Goal: Task Accomplishment & Management: Complete application form

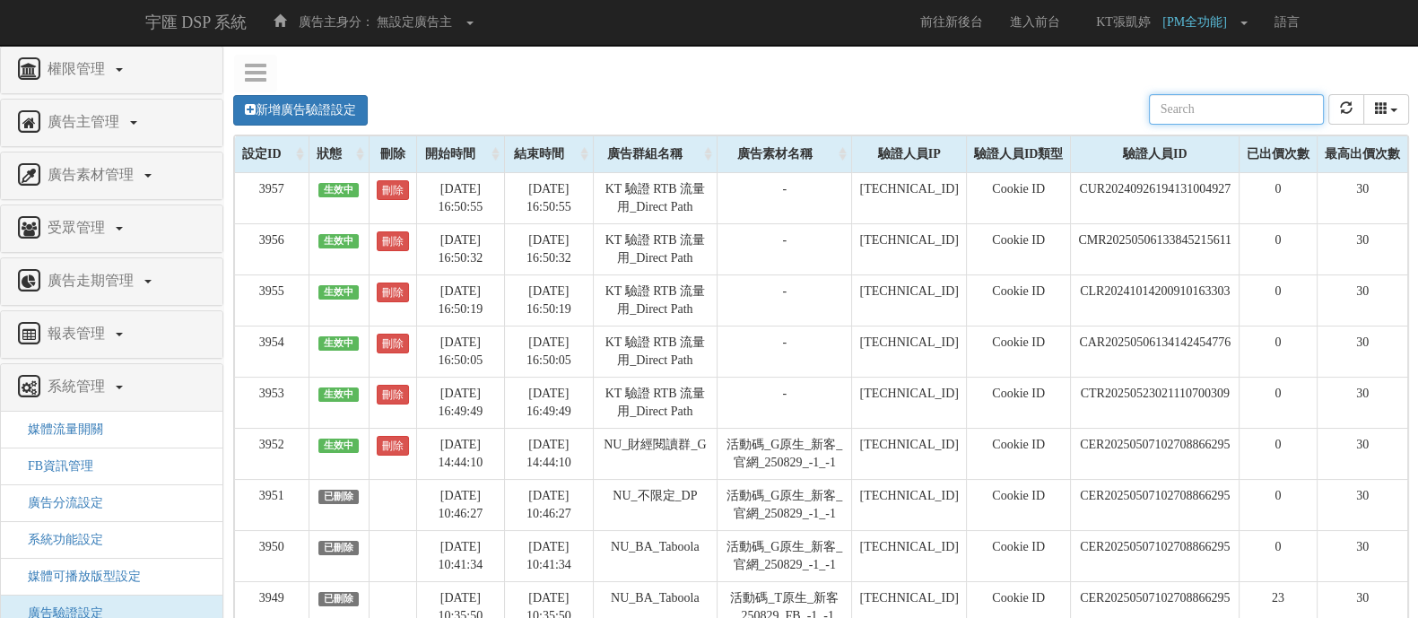
drag, startPoint x: 1099, startPoint y: 3, endPoint x: 788, endPoint y: 108, distance: 328.5
click at [788, 108] on div "新增廣告驗證設定 設定ID 狀態 刪除 開始時間 結束時間 廣告主ID 廣告主名稱 廣告走期ID 廣告走期名稱 廣告群組ID 廣告群組名稱 廣告素材 廣告素材…" at bounding box center [821, 109] width 1176 height 49
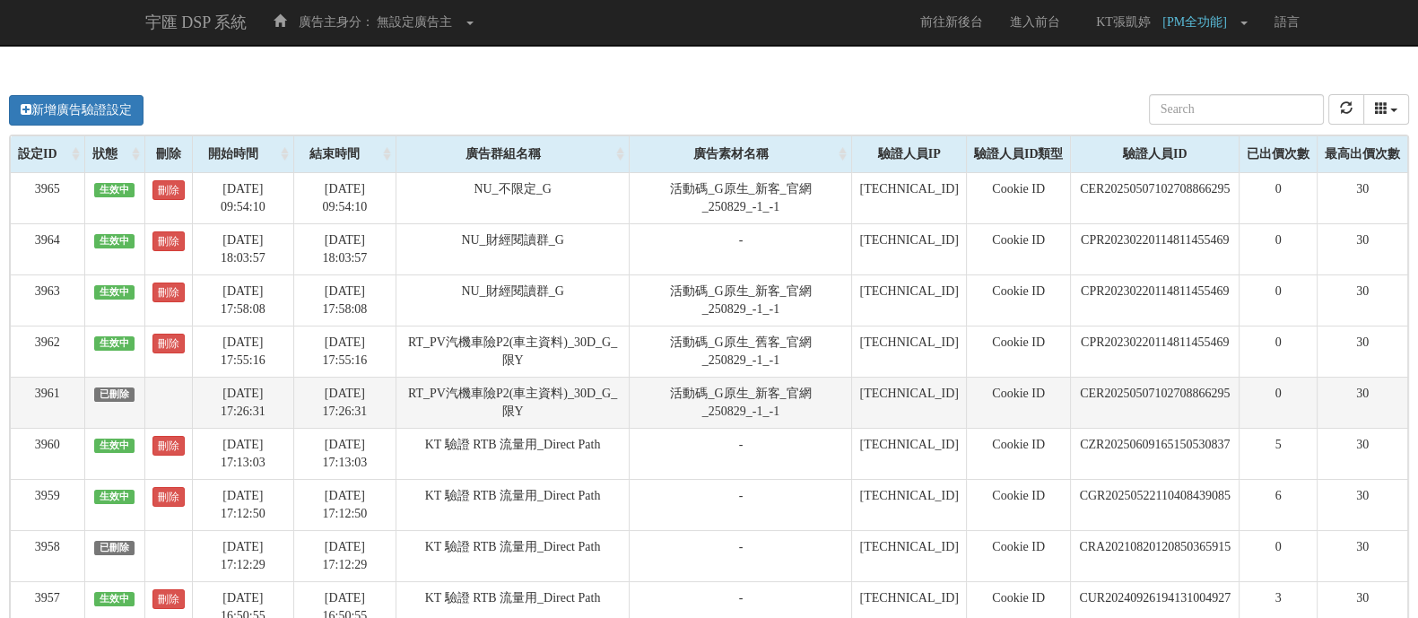
scroll to position [111, 0]
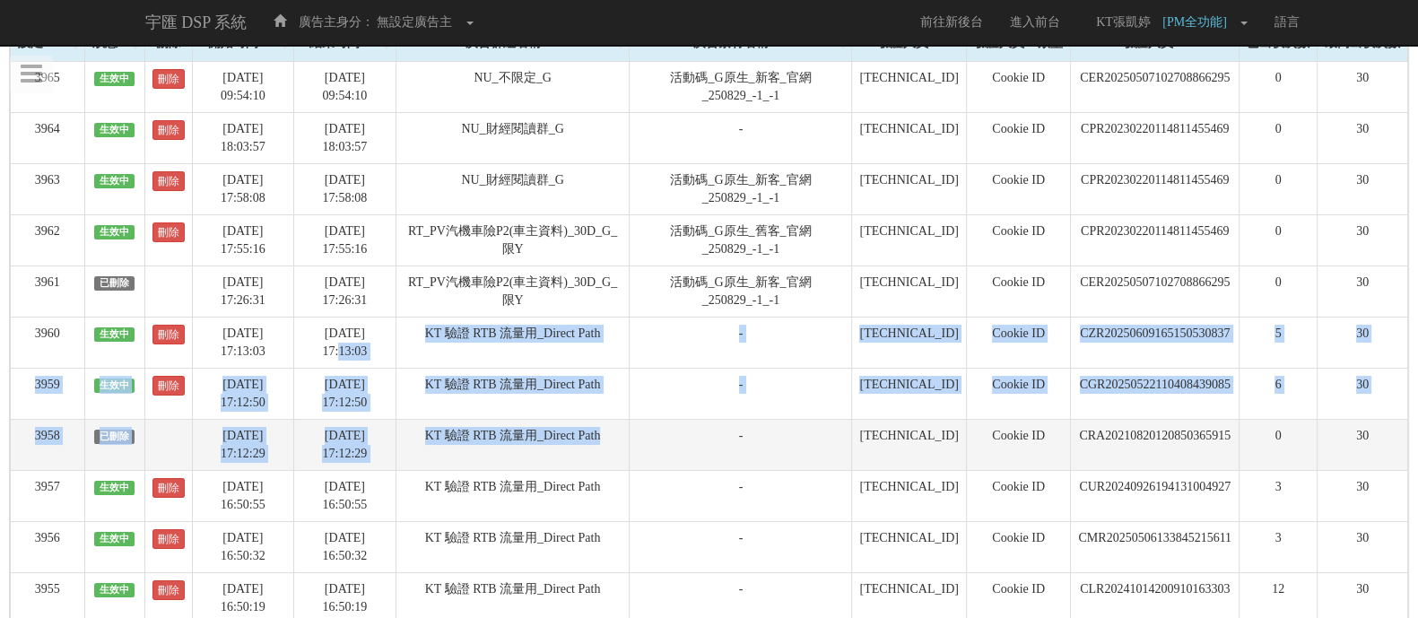
drag, startPoint x: 422, startPoint y: 327, endPoint x: 635, endPoint y: 428, distance: 236.3
click at [635, 428] on tbody "3965 生效中 刪除 [DATE] 09:54:10 [DATE] 09:54:10 NU_不限定_G 活動碼_G原生_新客_官網_250829_-1_-1…" at bounding box center [710, 419] width 1398 height 716
click at [579, 449] on td "KT 驗證 RTB 流量用_Direct Path" at bounding box center [513, 444] width 234 height 51
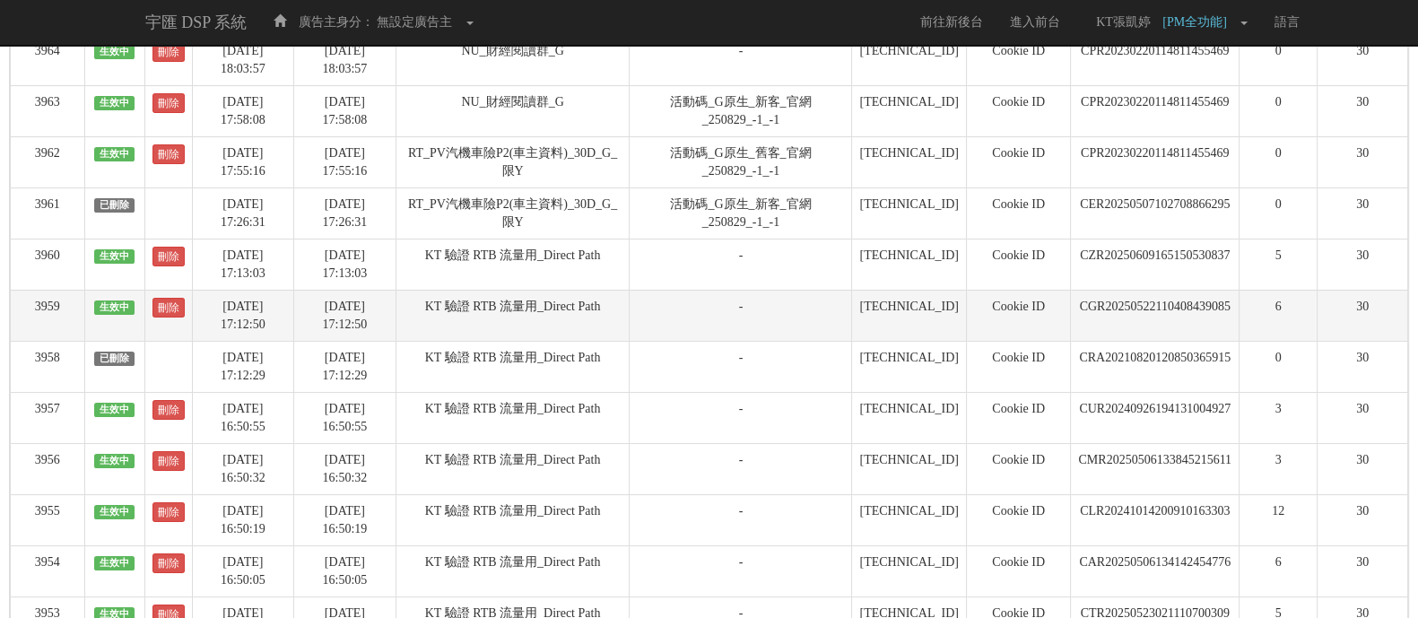
scroll to position [223, 0]
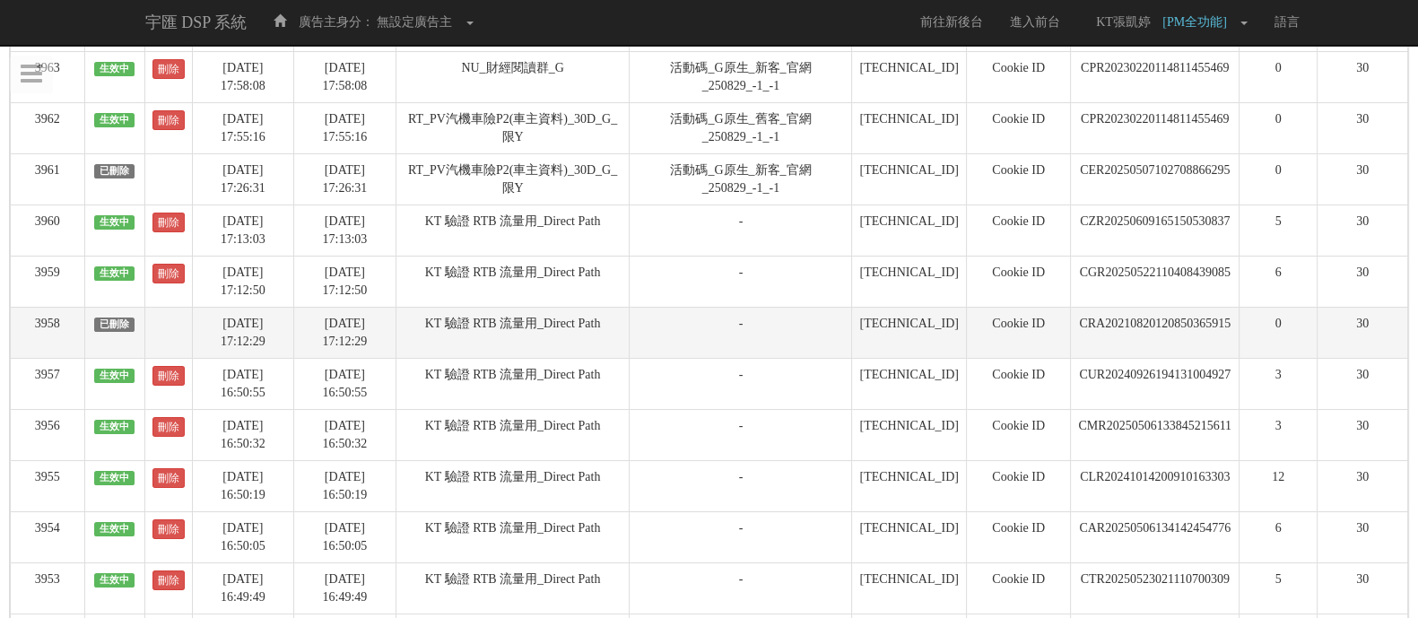
drag, startPoint x: 1226, startPoint y: 320, endPoint x: 1231, endPoint y: 331, distance: 11.7
click at [1231, 331] on td "CRA20210820120850365915" at bounding box center [1155, 332] width 169 height 51
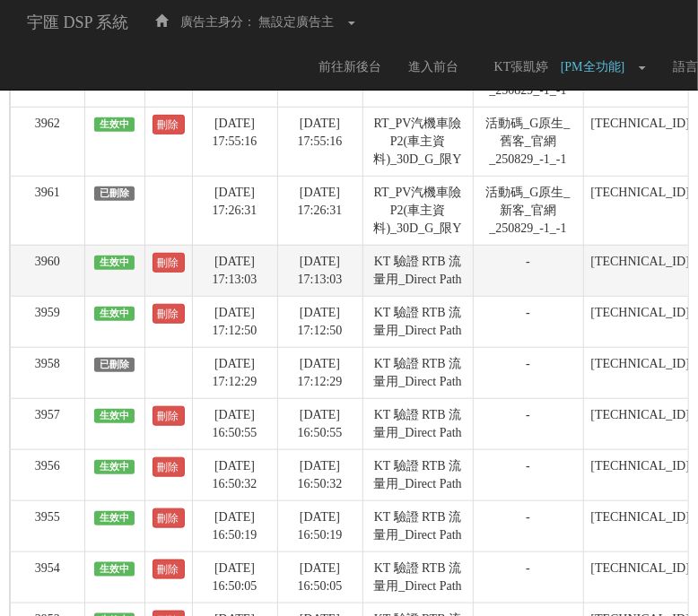
scroll to position [0, 0]
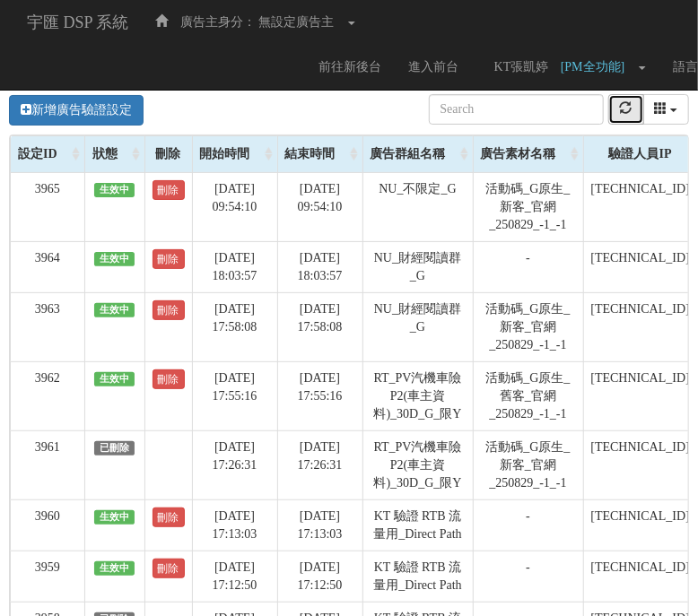
click at [620, 112] on button "refresh" at bounding box center [626, 109] width 36 height 31
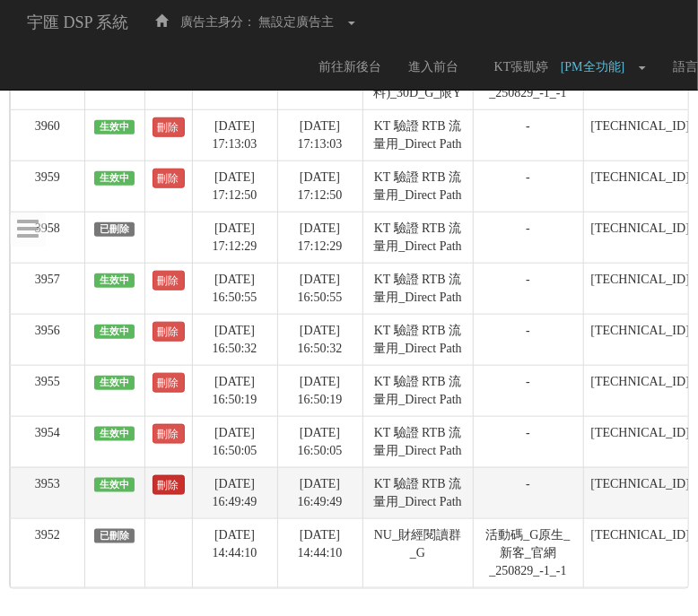
click at [161, 475] on link "刪除" at bounding box center [169, 485] width 32 height 20
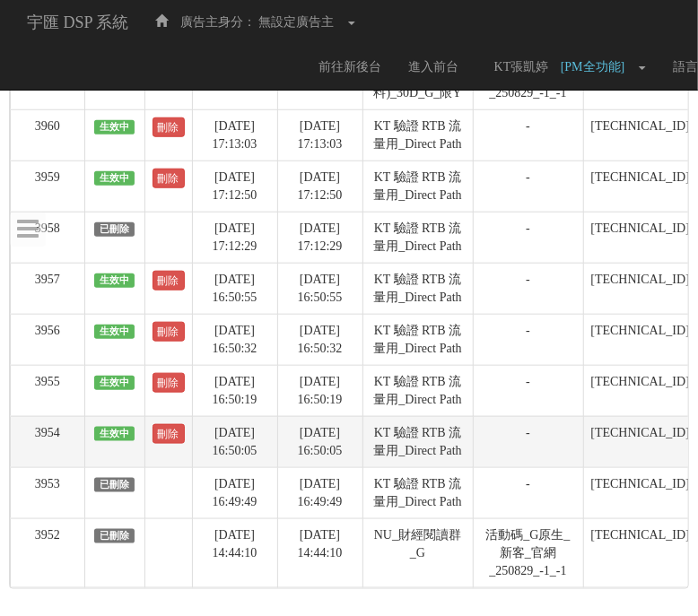
click at [161, 416] on td "刪除" at bounding box center [168, 441] width 48 height 51
click at [163, 424] on link "刪除" at bounding box center [169, 434] width 32 height 20
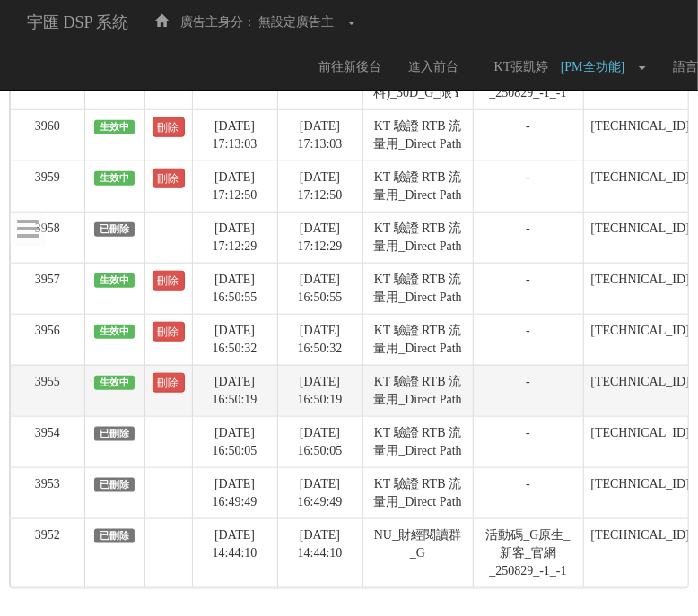
click at [165, 365] on td "刪除" at bounding box center [168, 390] width 48 height 51
click at [165, 373] on link "刪除" at bounding box center [169, 383] width 32 height 20
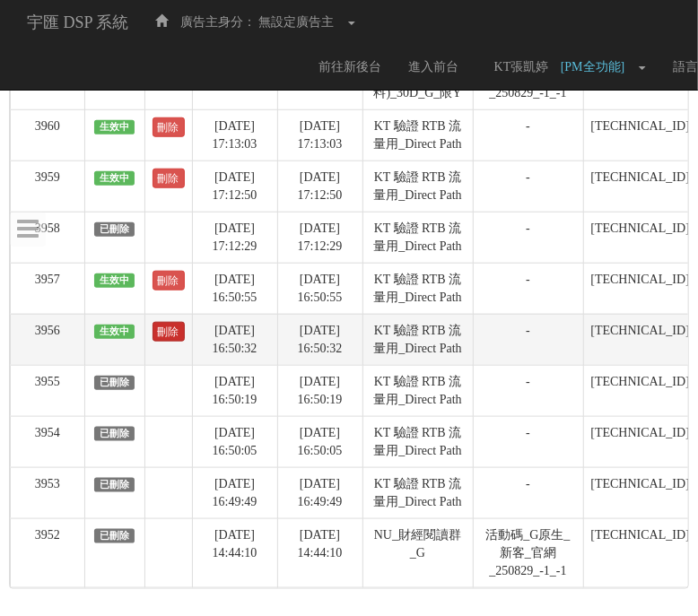
click at [157, 322] on link "刪除" at bounding box center [169, 332] width 32 height 20
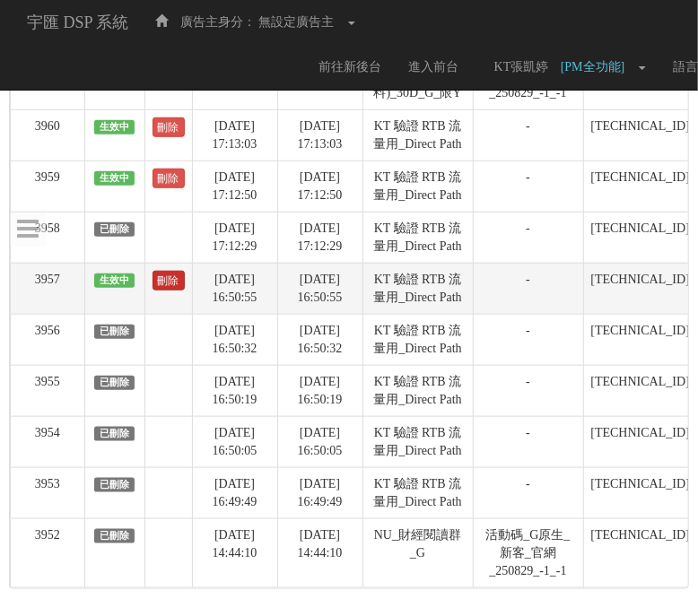
click at [153, 271] on link "刪除" at bounding box center [169, 281] width 32 height 20
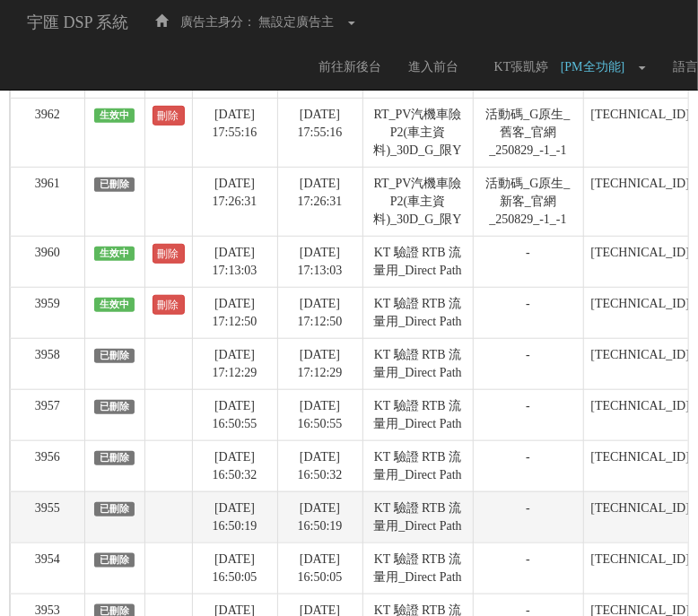
scroll to position [211, 0]
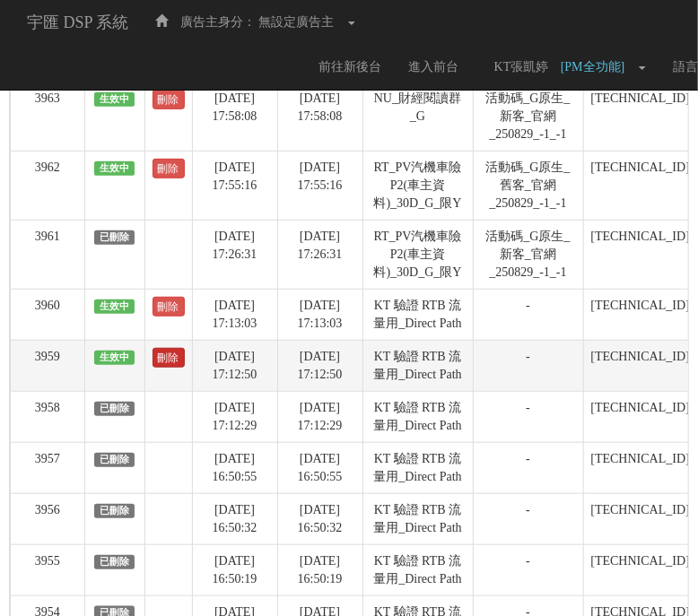
click at [166, 368] on link "刪除" at bounding box center [169, 358] width 32 height 20
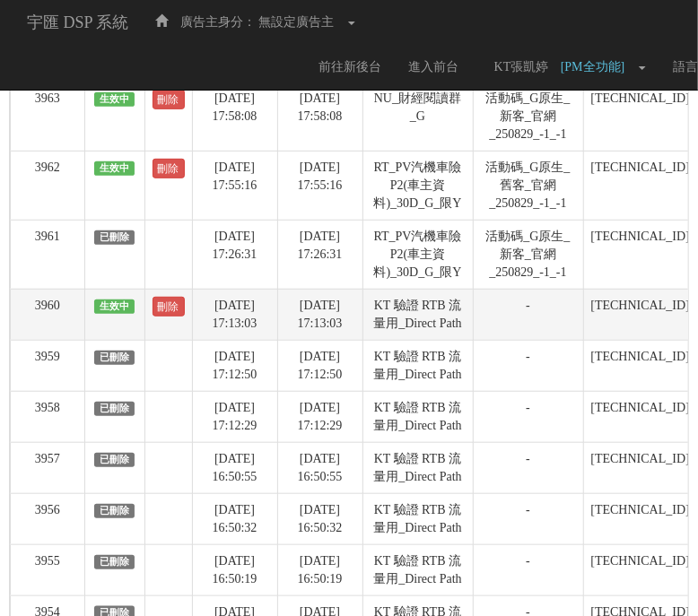
click at [163, 320] on td "刪除" at bounding box center [168, 314] width 48 height 51
click at [163, 306] on link "刪除" at bounding box center [169, 307] width 32 height 20
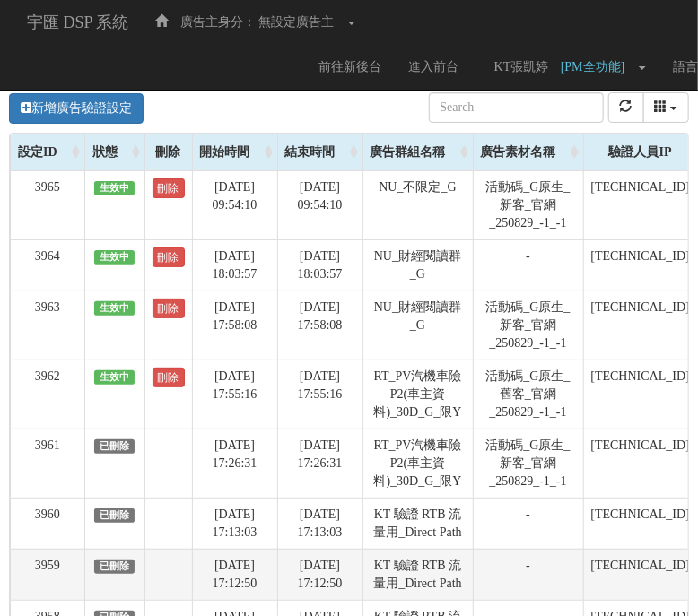
scroll to position [0, 0]
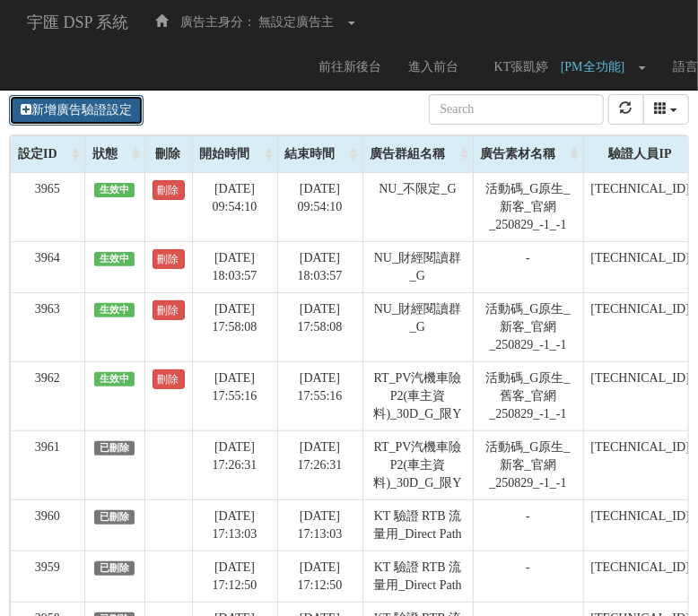
click at [36, 119] on link "新增廣告驗證設定" at bounding box center [76, 110] width 135 height 31
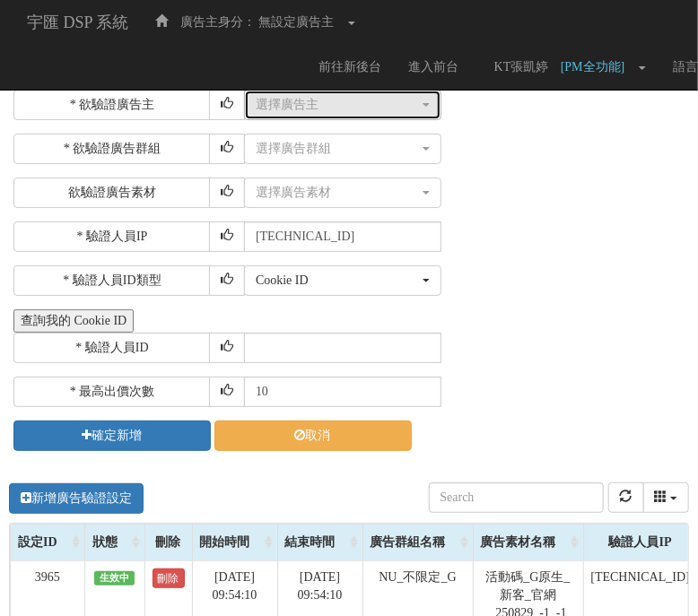
click at [308, 96] on div "選擇廣告主" at bounding box center [337, 105] width 163 height 18
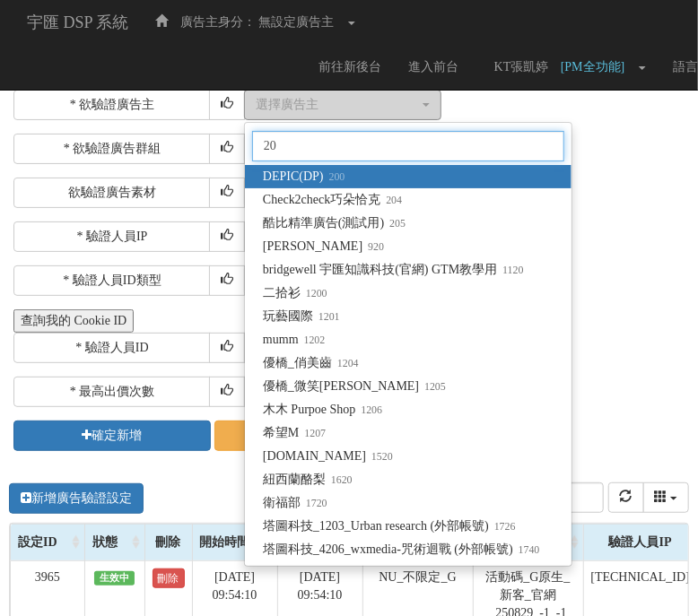
type input "205"
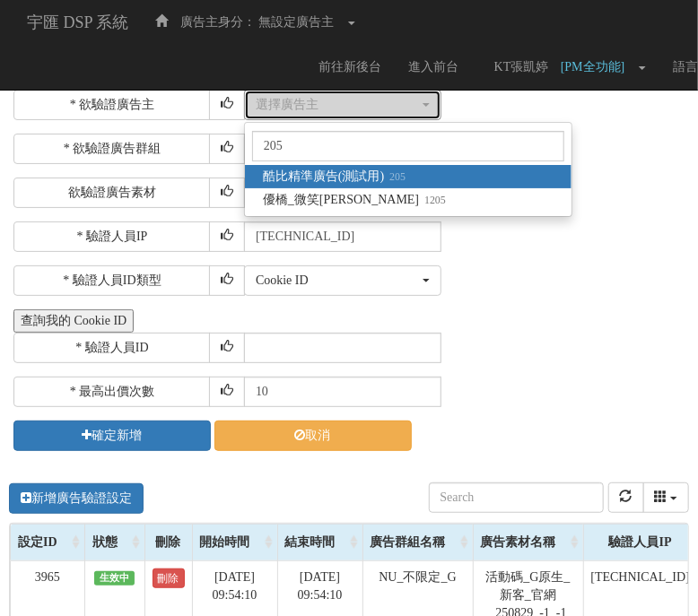
select select "205"
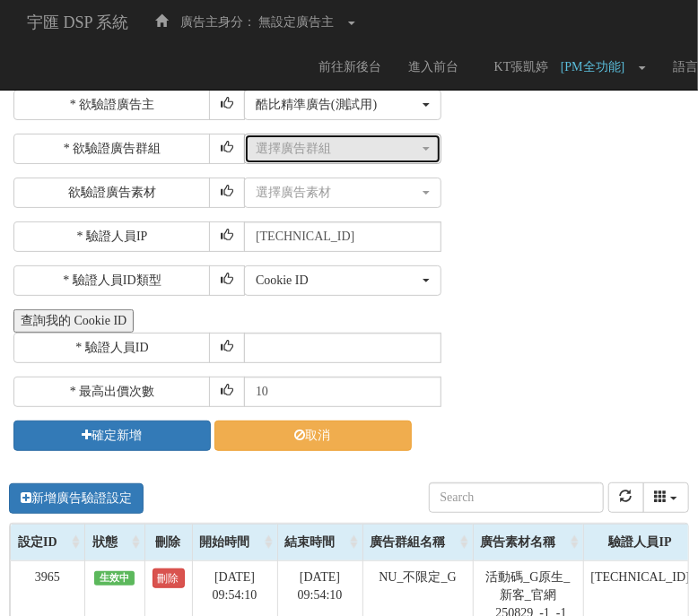
click at [339, 153] on div "選擇廣告群組" at bounding box center [337, 149] width 163 height 18
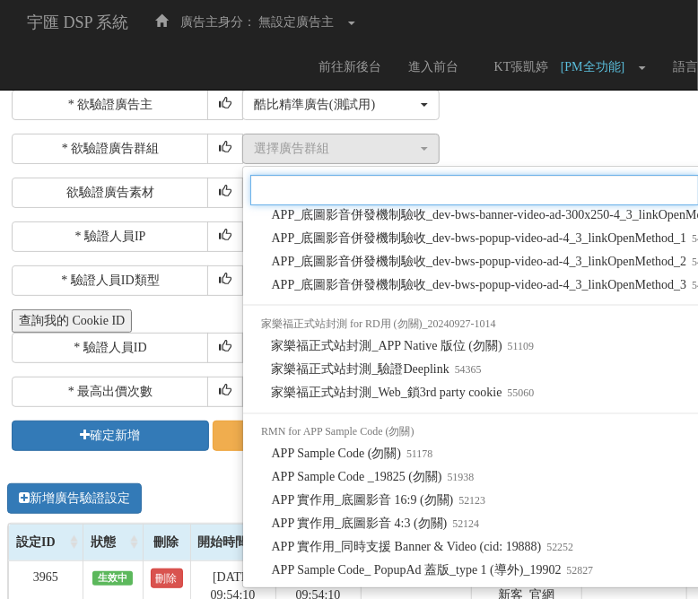
scroll to position [1562, 0]
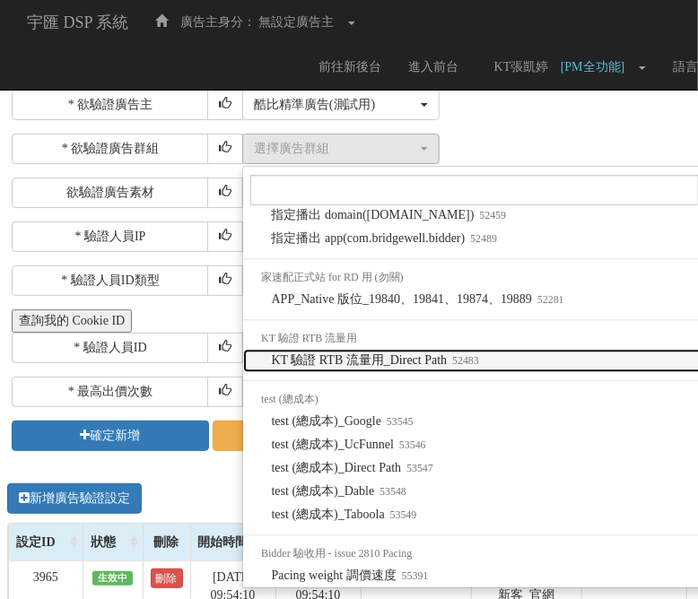
click at [431, 367] on link "KT 驗證 RTB 流量用_Direct Path 52483" at bounding box center [518, 360] width 550 height 23
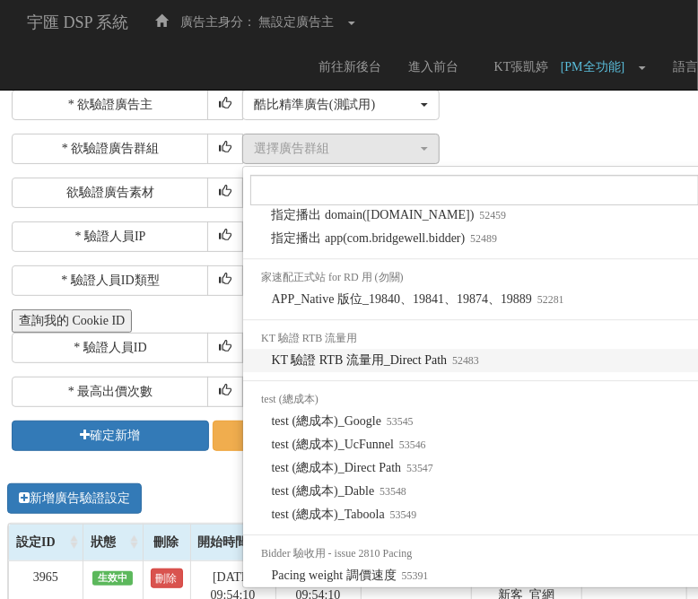
select select "52483"
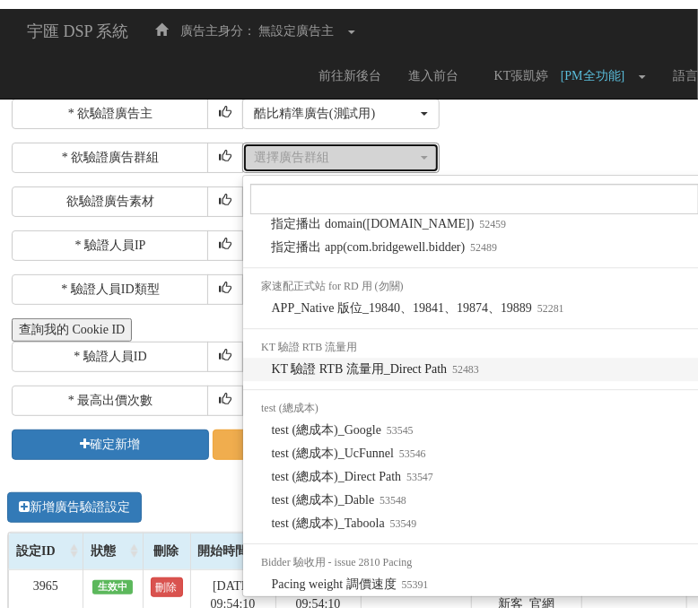
scroll to position [0, 0]
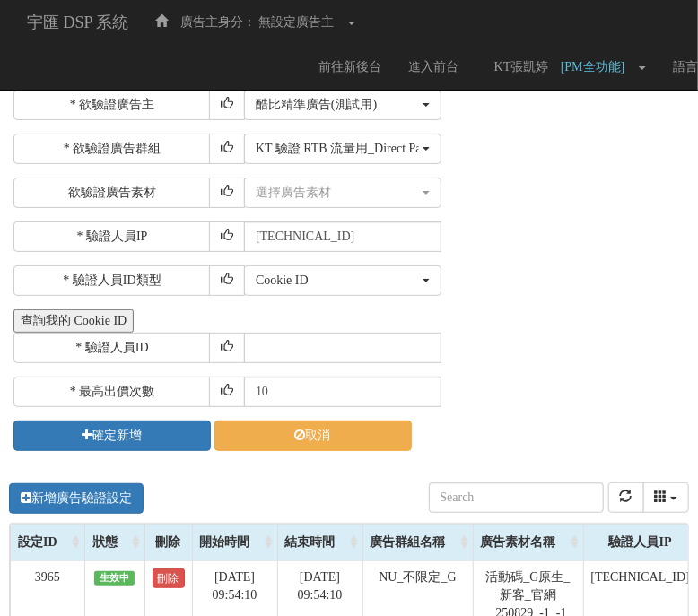
click at [525, 289] on div "Cookie ID ADID IDFA Cookie ID" at bounding box center [464, 281] width 440 height 31
click at [325, 343] on input "text" at bounding box center [342, 348] width 197 height 31
paste input "CTR20250523021110700309"
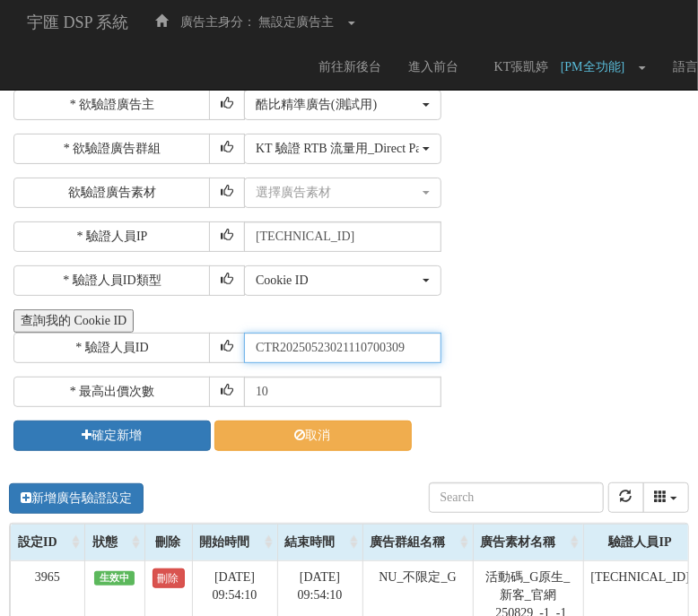
type input "CTR20250523021110700309"
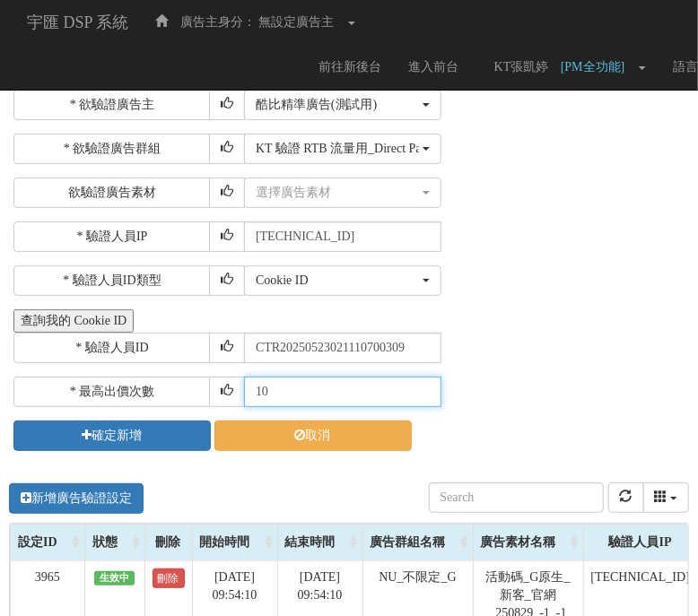
drag, startPoint x: 283, startPoint y: 401, endPoint x: 103, endPoint y: 383, distance: 180.3
click at [103, 383] on div "* 最高出價次數 10" at bounding box center [348, 392] width 671 height 31
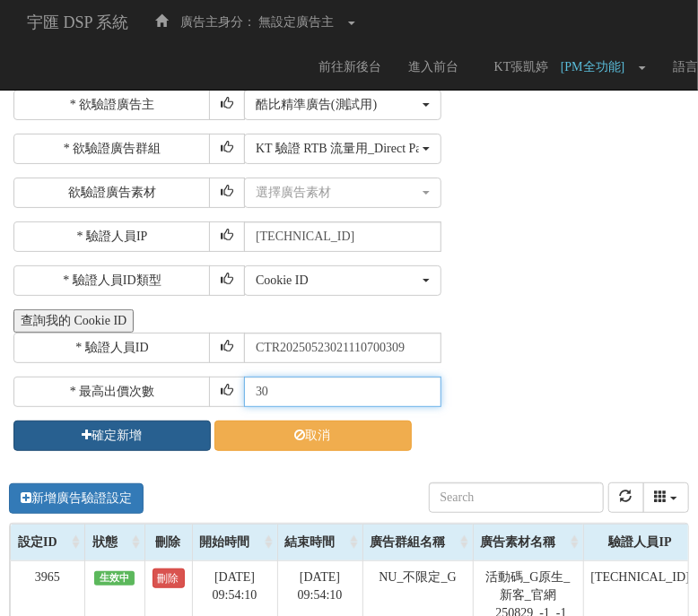
type input "30"
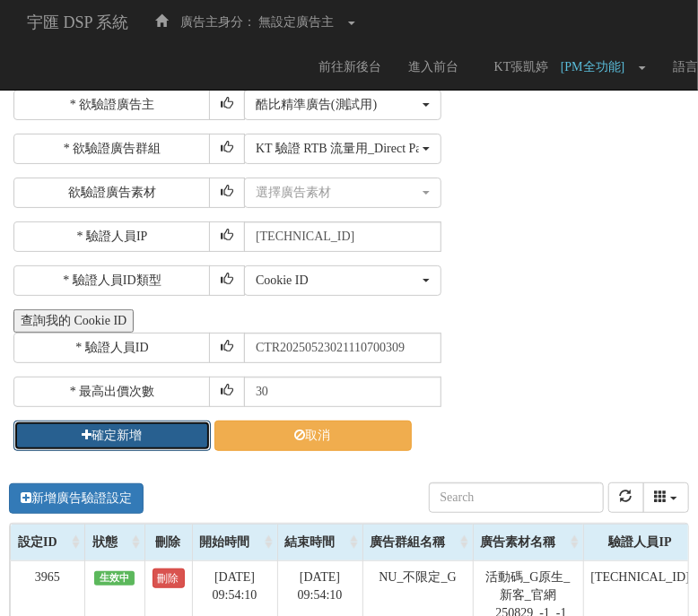
click at [133, 431] on button "確定新增" at bounding box center [111, 436] width 197 height 31
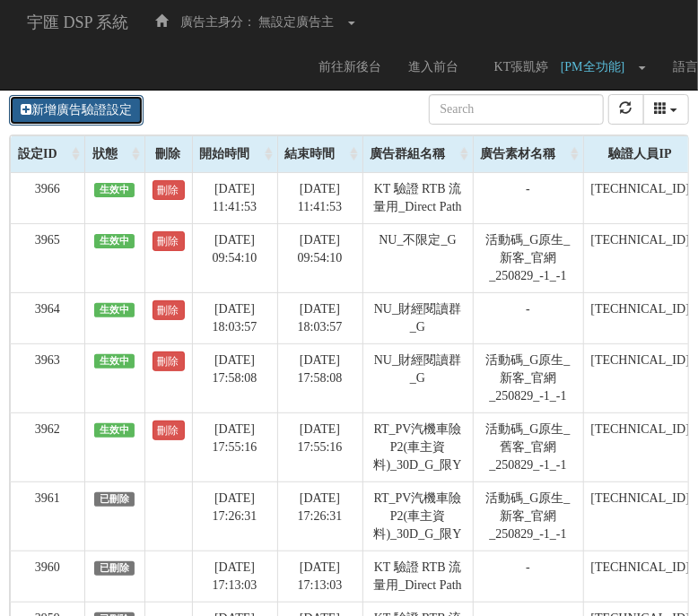
click at [80, 96] on link "新增廣告驗證設定" at bounding box center [76, 110] width 135 height 31
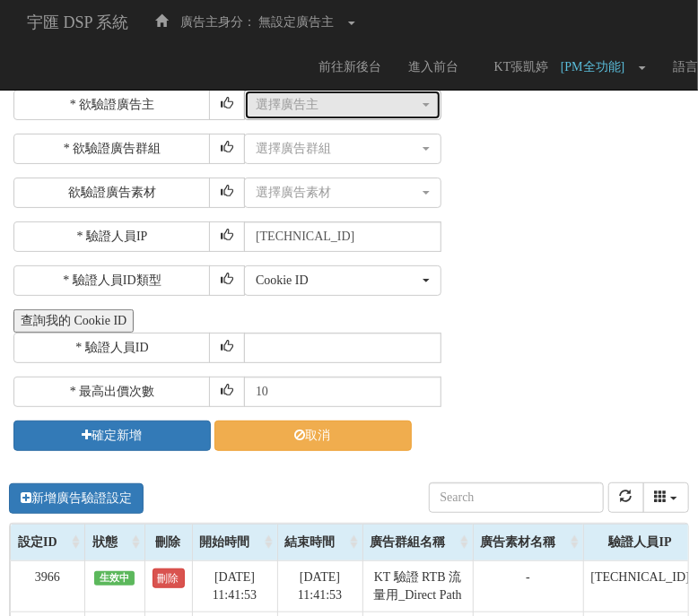
click at [319, 105] on div "選擇廣告主" at bounding box center [337, 105] width 163 height 18
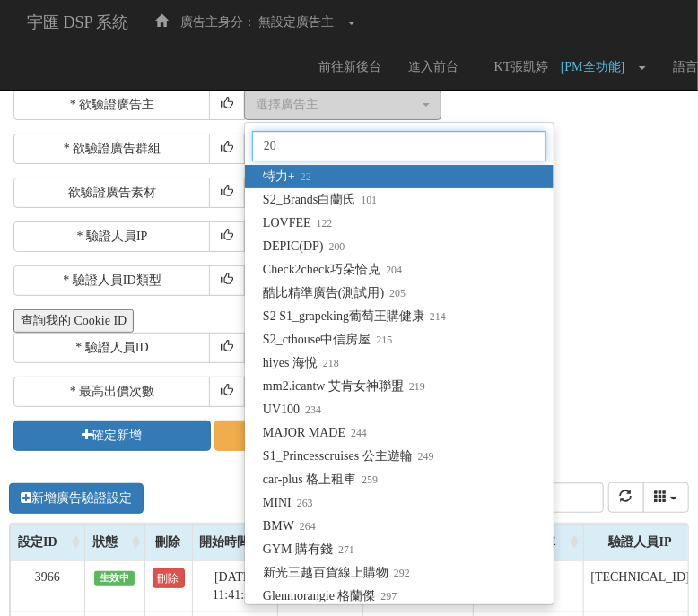
type input "205"
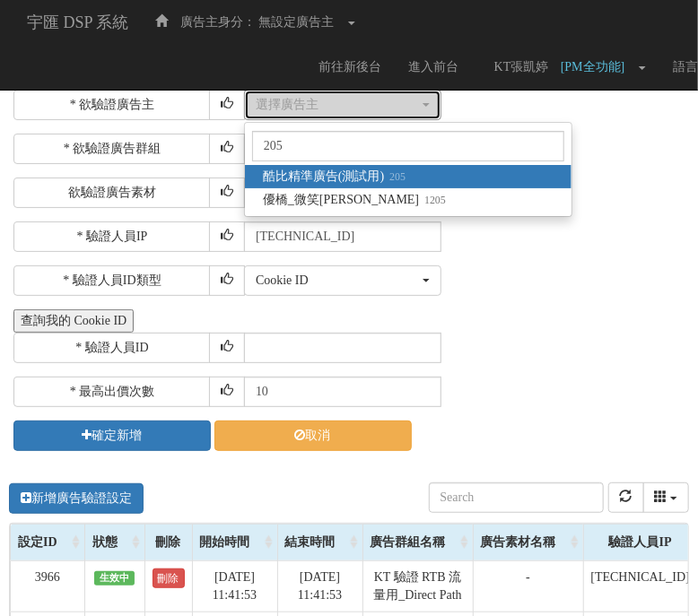
select select "205"
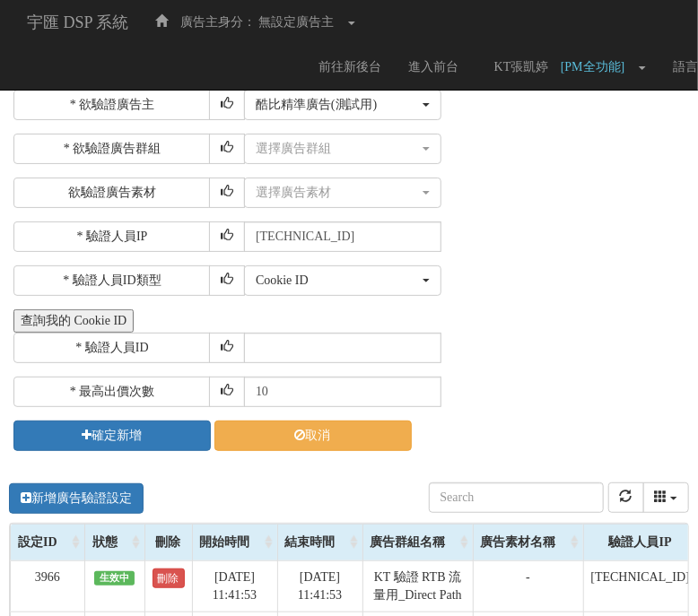
click at [323, 164] on div "* 欲驗證廣告群組 選擇廣告群組 指定播出 domain([DOMAIN_NAME]) 指定播出 app id(com.bridgewell.bidder-s…" at bounding box center [348, 171] width 671 height 74
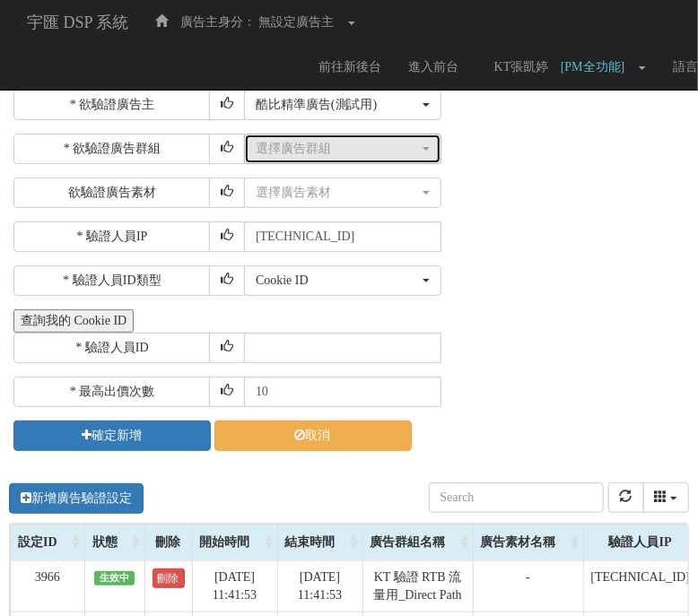
click at [332, 138] on button "選擇廣告群組" at bounding box center [342, 149] width 197 height 31
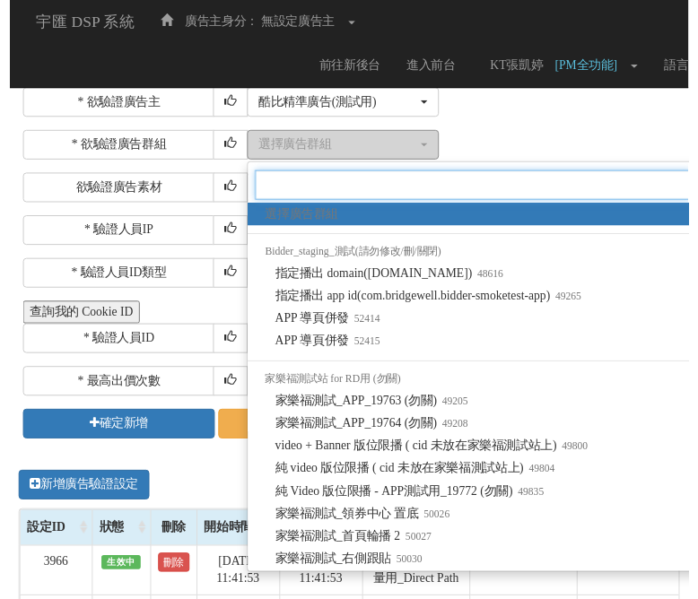
scroll to position [0, 2]
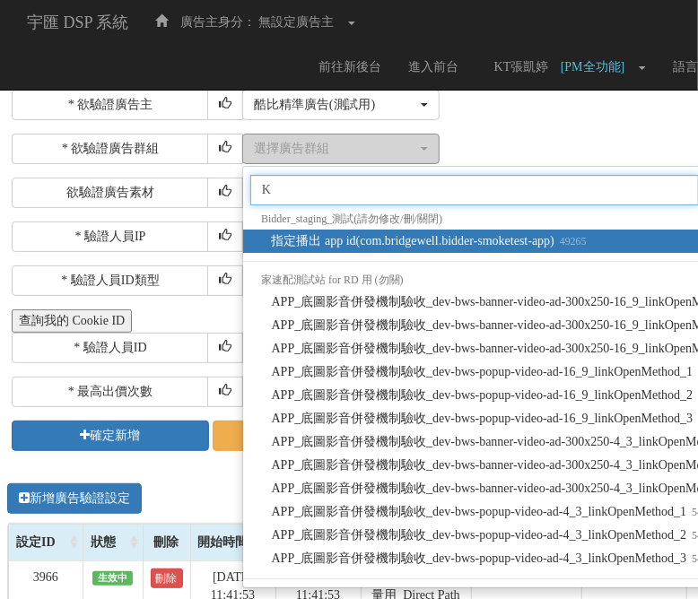
type input "KT"
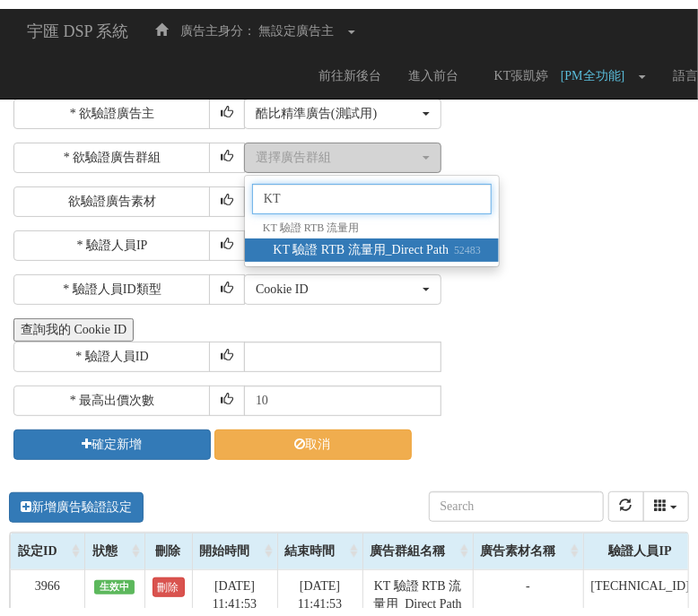
scroll to position [0, 0]
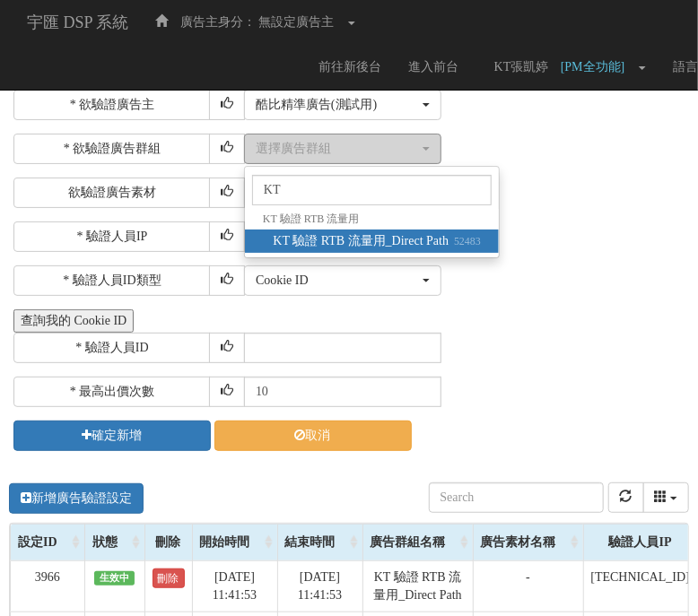
select select "52483"
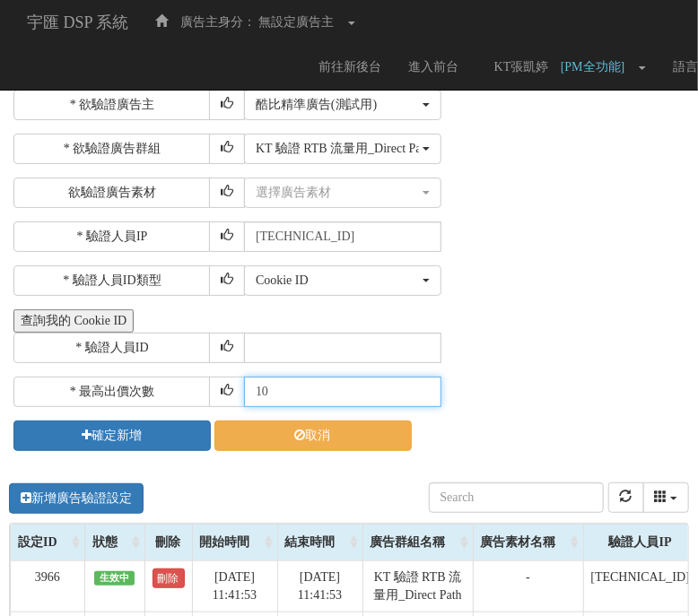
click at [310, 383] on input "10" at bounding box center [342, 392] width 197 height 31
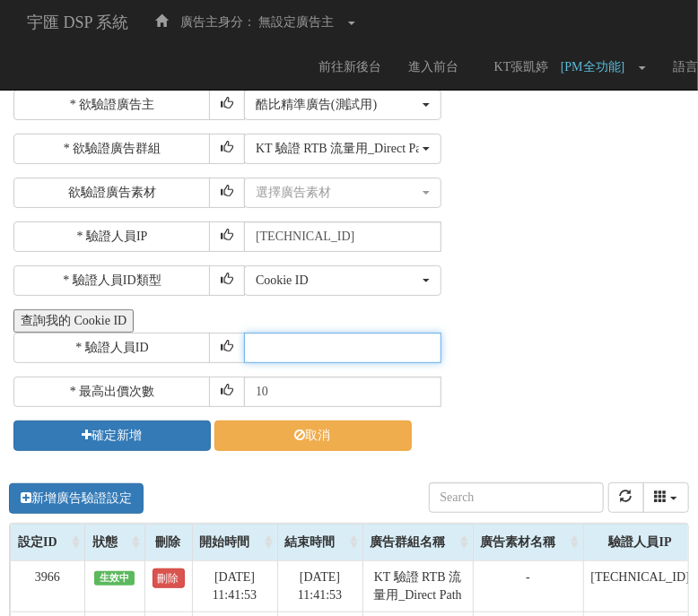
click at [309, 357] on input "text" at bounding box center [342, 348] width 197 height 31
paste input "CAR20250506134142454776"
type input "CAR20250506134142454776"
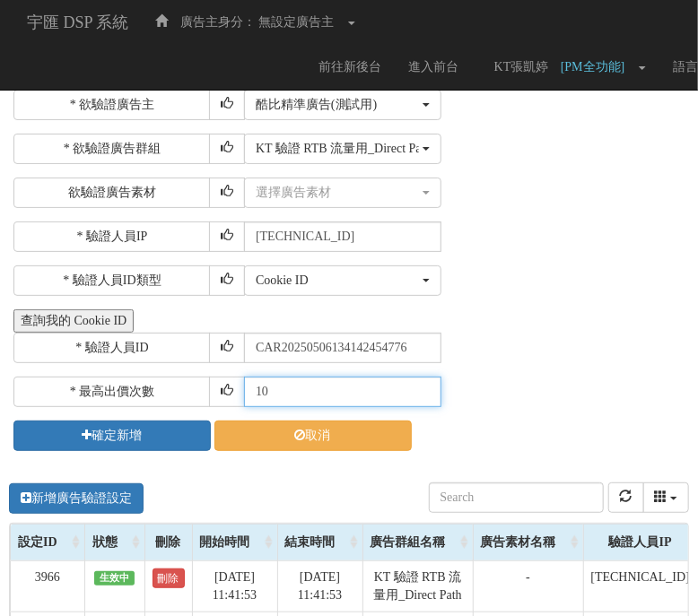
drag, startPoint x: 309, startPoint y: 387, endPoint x: 68, endPoint y: 360, distance: 241.9
click at [68, 360] on div "* 欲驗證廣告主 選擇廣告主 特力+ 科技紫薇網 Momo 東森EHS Uniqlo EFShop 樂天 屈臣氏[PERSON_NAME] sinyi 信義房…" at bounding box center [348, 271] width 671 height 362
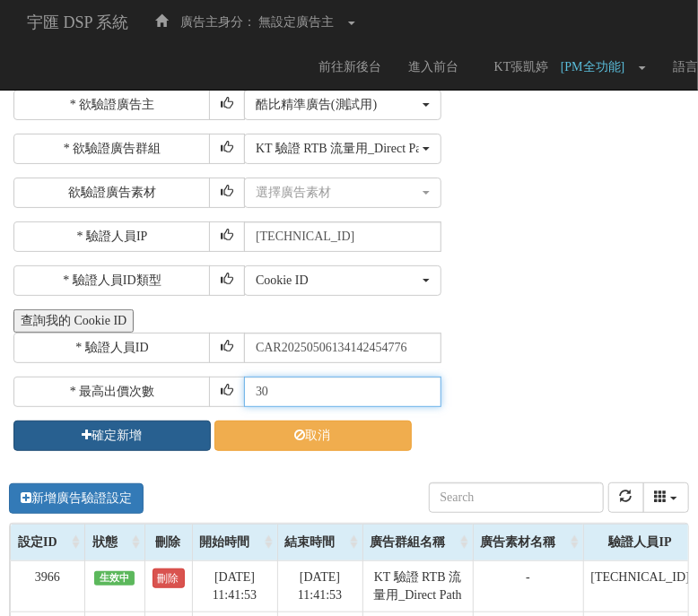
type input "30"
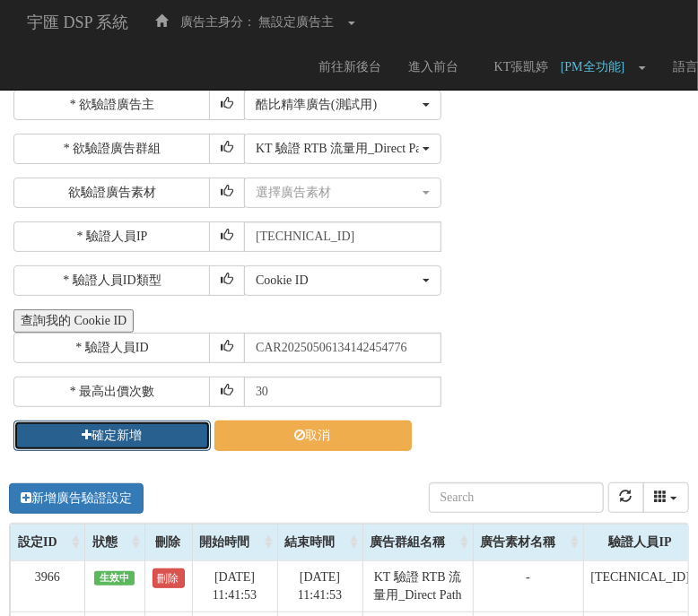
click at [38, 430] on button "確定新增" at bounding box center [111, 436] width 197 height 31
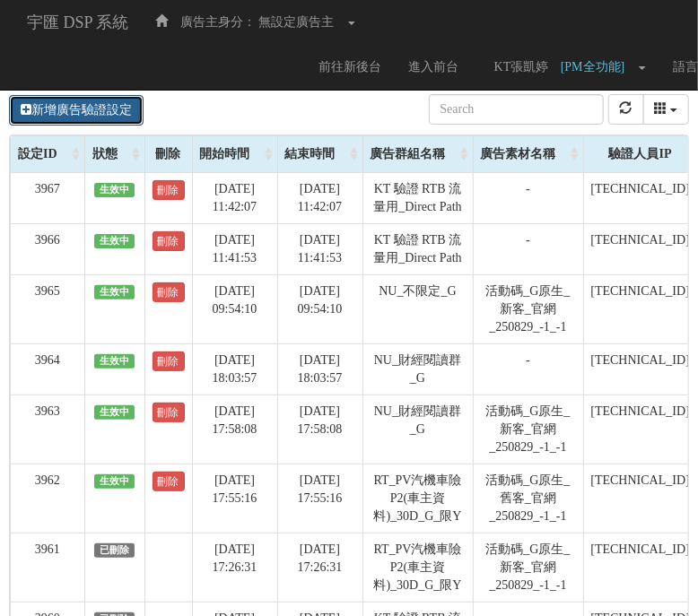
click at [77, 109] on link "新增廣告驗證設定" at bounding box center [76, 110] width 135 height 31
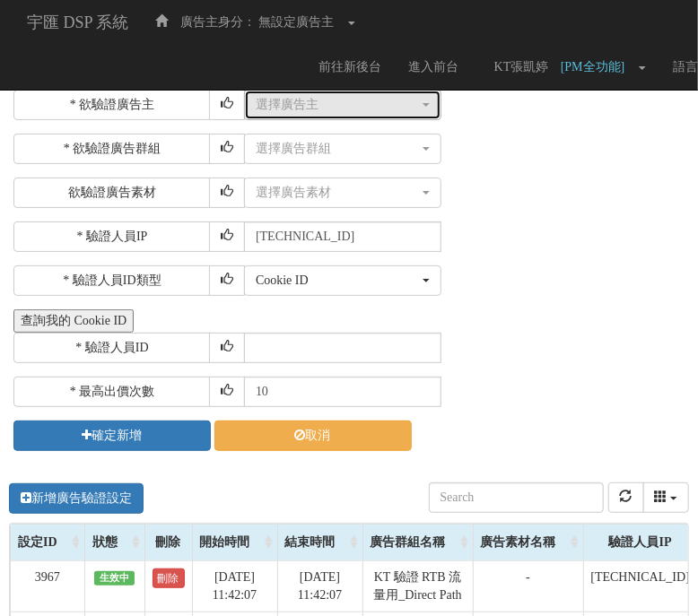
click at [335, 109] on div "選擇廣告主" at bounding box center [337, 105] width 163 height 18
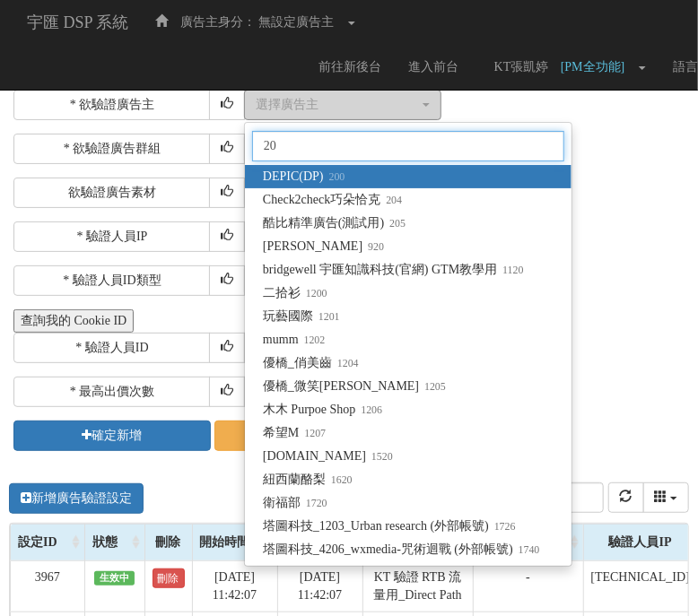
type input "205"
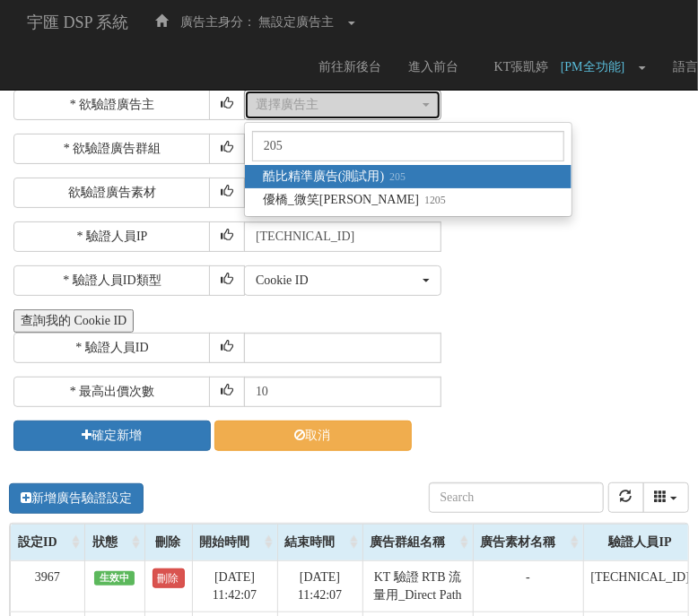
select select "205"
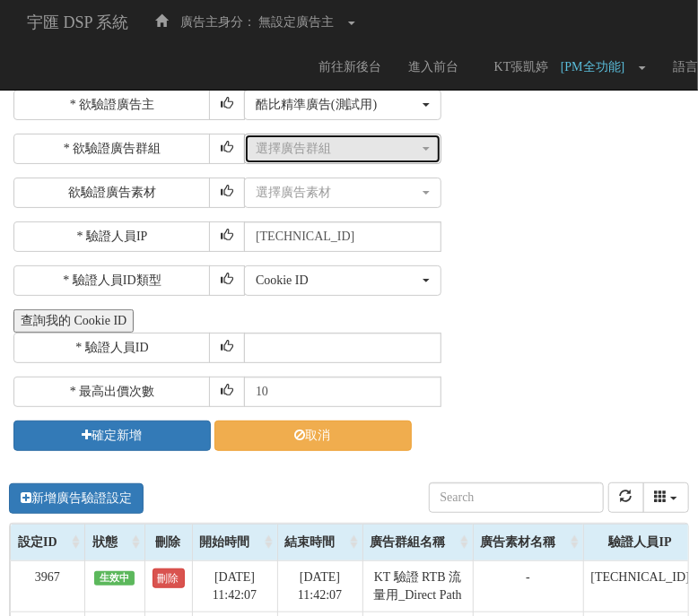
click at [411, 146] on div "選擇廣告群組" at bounding box center [337, 149] width 163 height 18
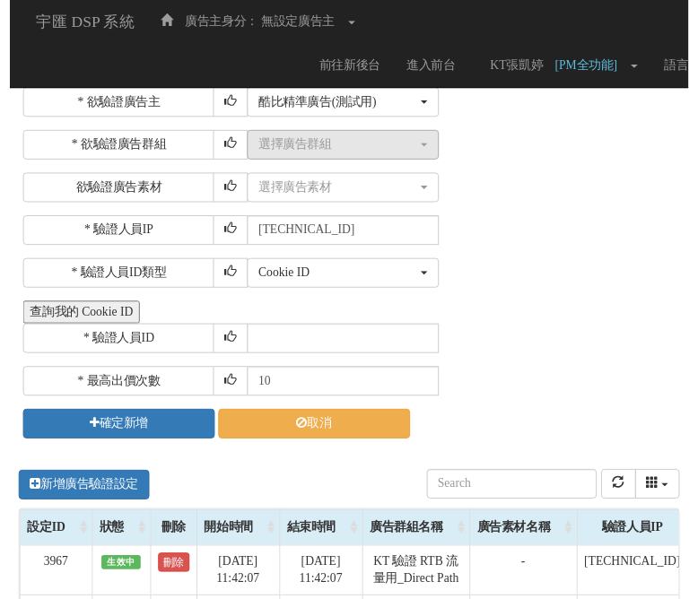
scroll to position [0, 2]
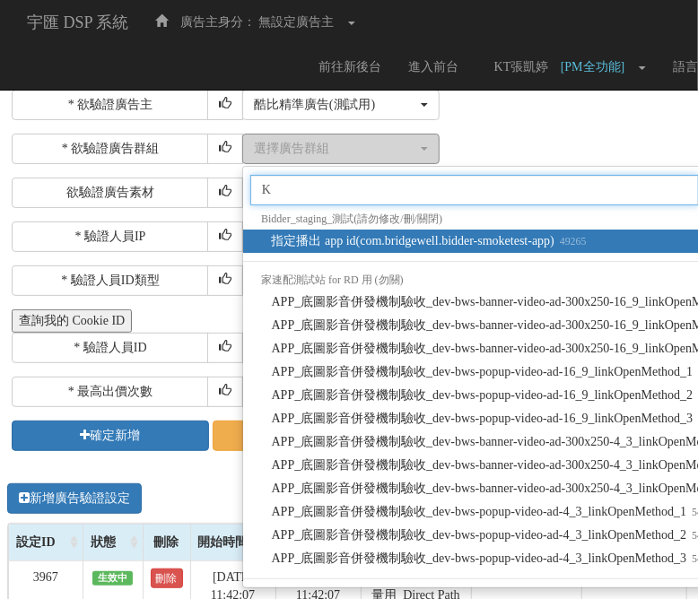
type input "KT"
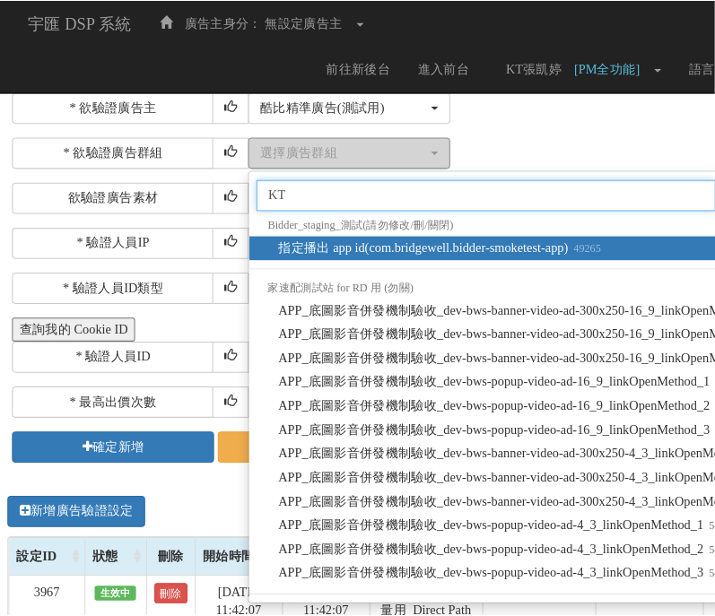
scroll to position [0, 0]
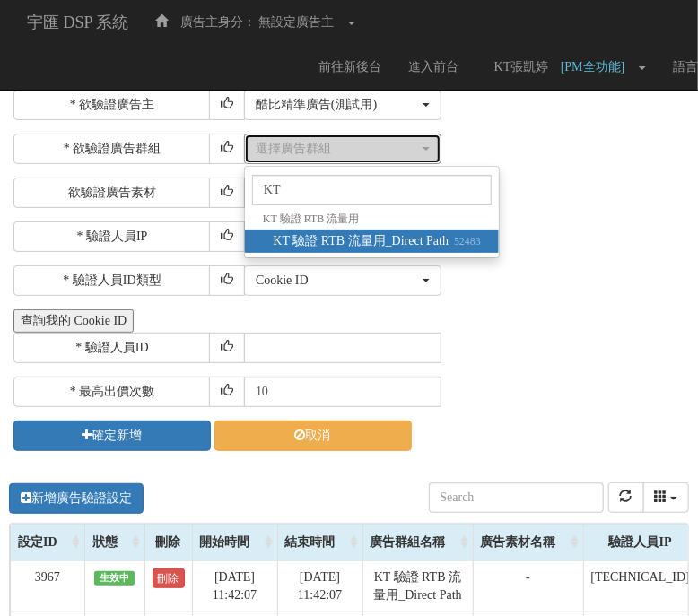
select select "52483"
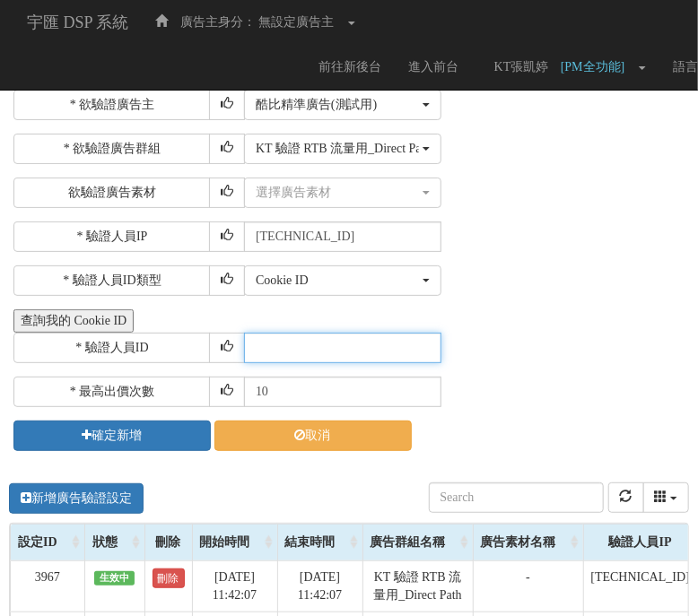
click at [332, 345] on input "text" at bounding box center [342, 348] width 197 height 31
paste input "CLR20241014200910163303"
type input "CLR20241014200910163303"
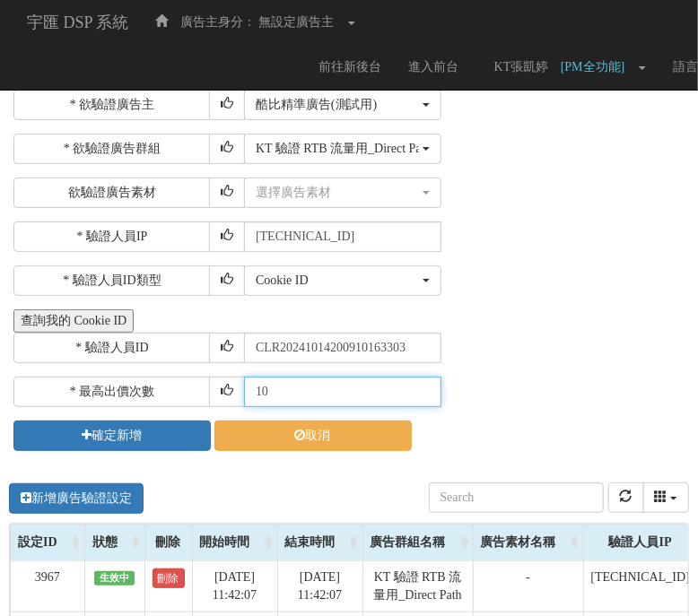
drag, startPoint x: 302, startPoint y: 405, endPoint x: 85, endPoint y: 364, distance: 220.8
click at [85, 364] on div "* 欲驗證廣告主 選擇廣告主 特力+ 科技紫薇網 Momo 東森EHS Uniqlo EFShop 樂天 屈臣氏[PERSON_NAME] sinyi 信義房…" at bounding box center [348, 271] width 671 height 362
type input "30"
click at [13, 309] on button "查詢我的 Cookie ID" at bounding box center [73, 320] width 120 height 23
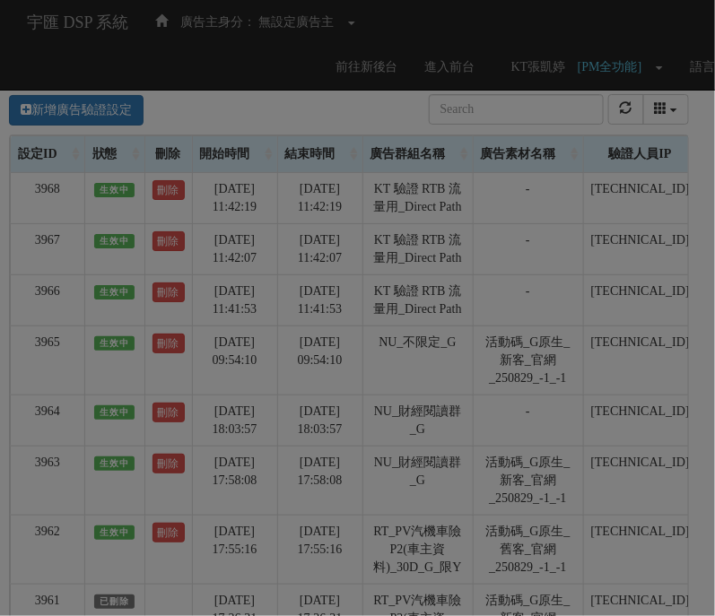
click at [436, 302] on div "Loading" at bounding box center [357, 308] width 715 height 616
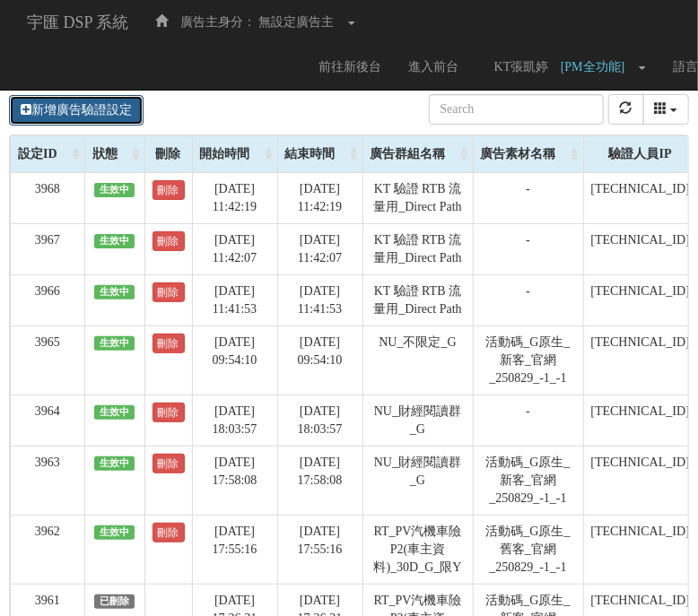
click at [82, 117] on link "新增廣告驗證設定" at bounding box center [76, 110] width 135 height 31
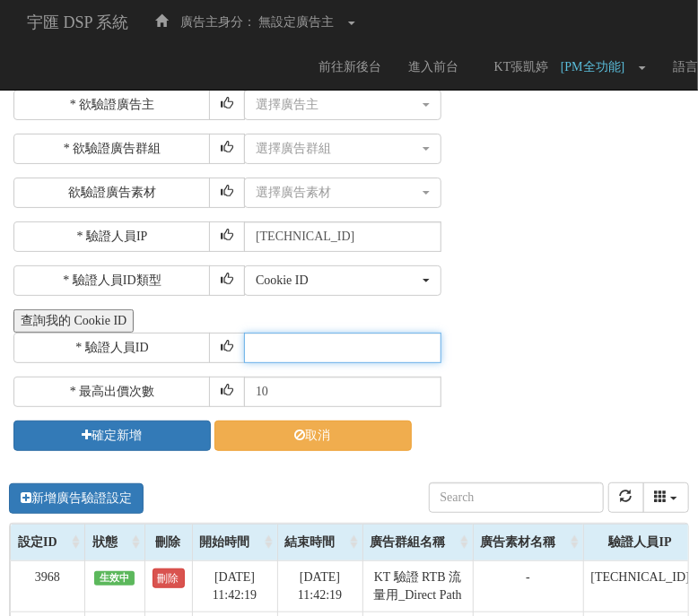
click at [301, 338] on input "text" at bounding box center [342, 348] width 197 height 31
paste input "CMR20250506133845215611"
type input "CMR20250506133845215611"
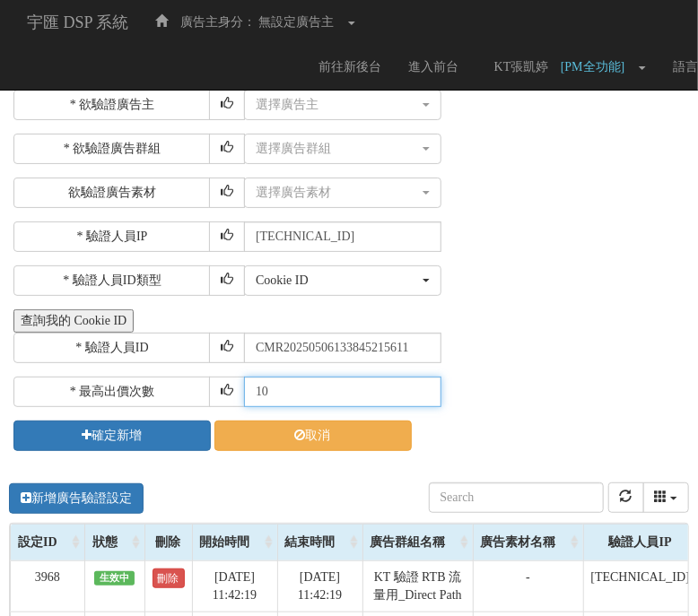
drag, startPoint x: 282, startPoint y: 377, endPoint x: 174, endPoint y: 374, distance: 107.7
click at [174, 377] on div "* 最高出價次數 10" at bounding box center [348, 392] width 671 height 31
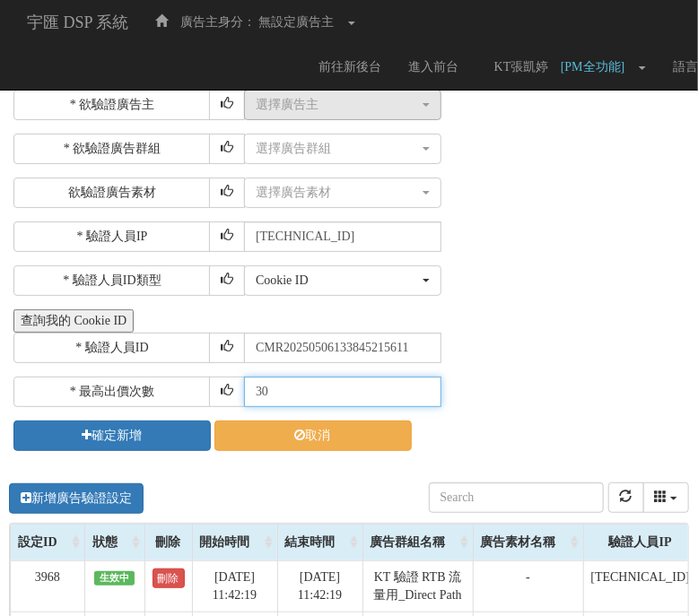
type input "30"
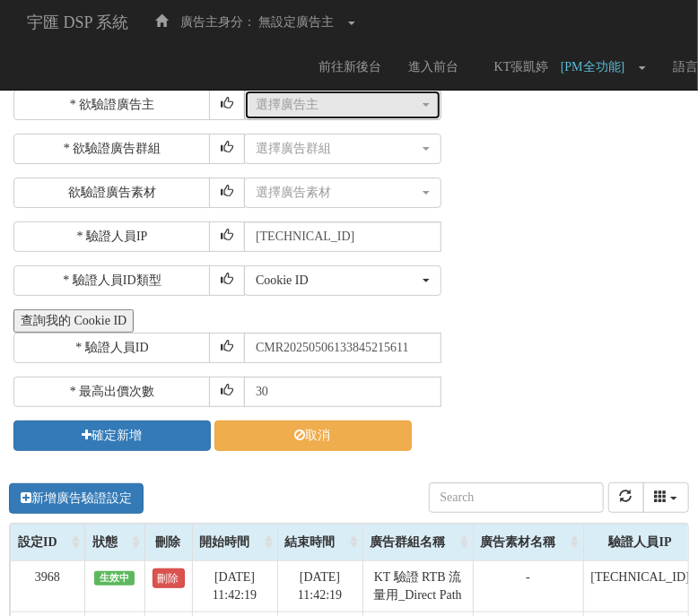
click at [327, 110] on div "選擇廣告主" at bounding box center [337, 105] width 163 height 18
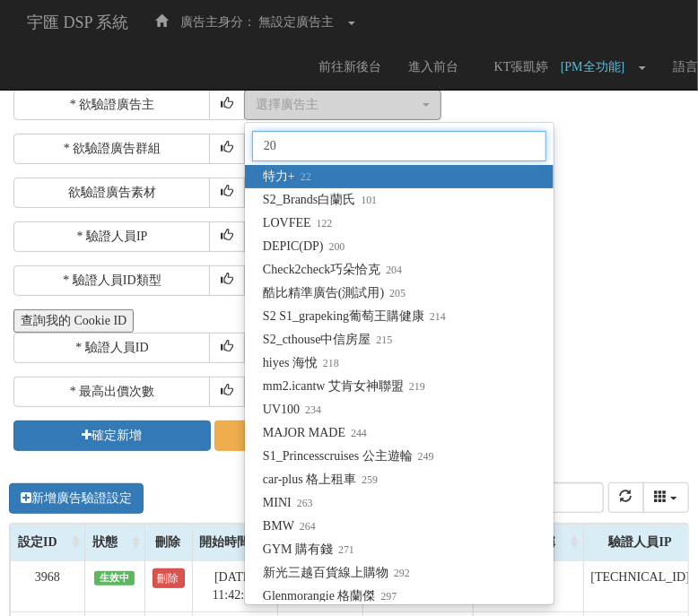
type input "205"
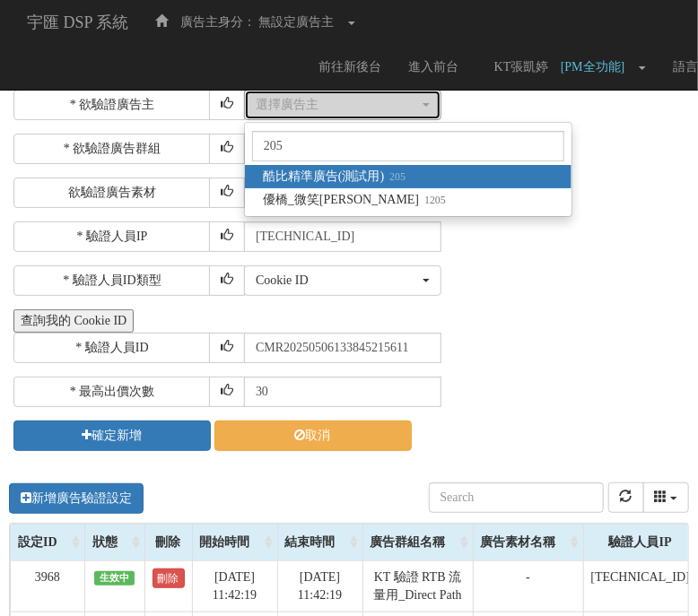
select select "205"
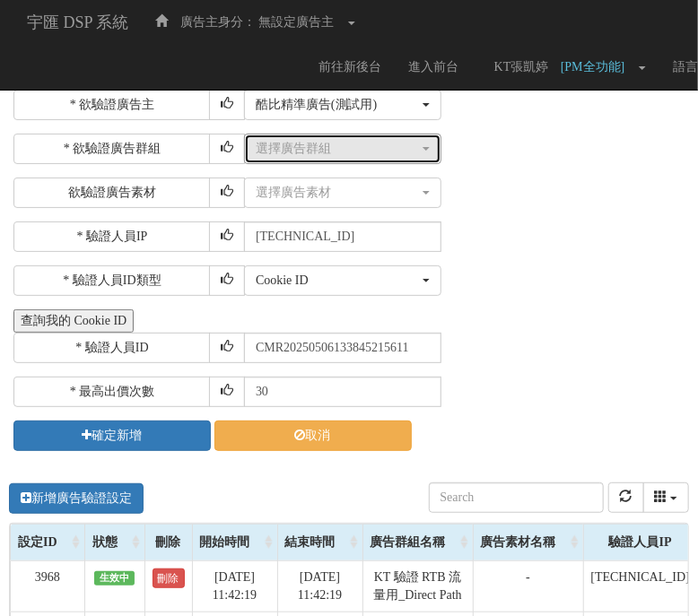
click at [309, 140] on div "選擇廣告群組" at bounding box center [337, 149] width 163 height 18
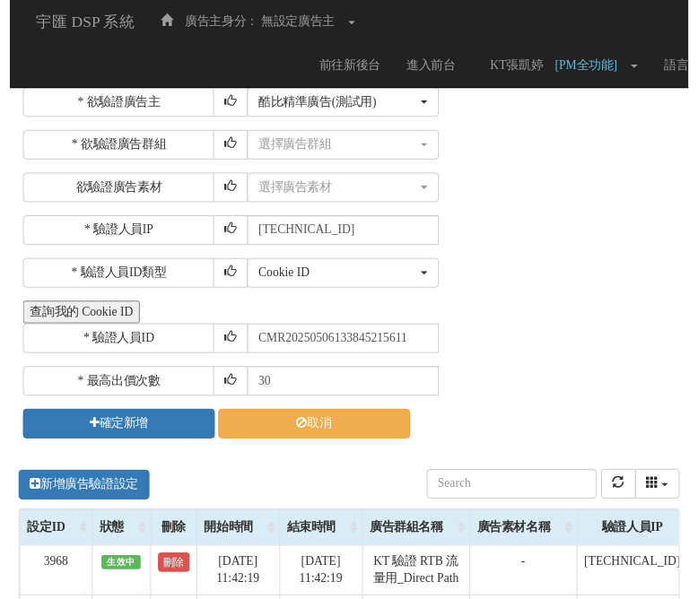
scroll to position [0, 2]
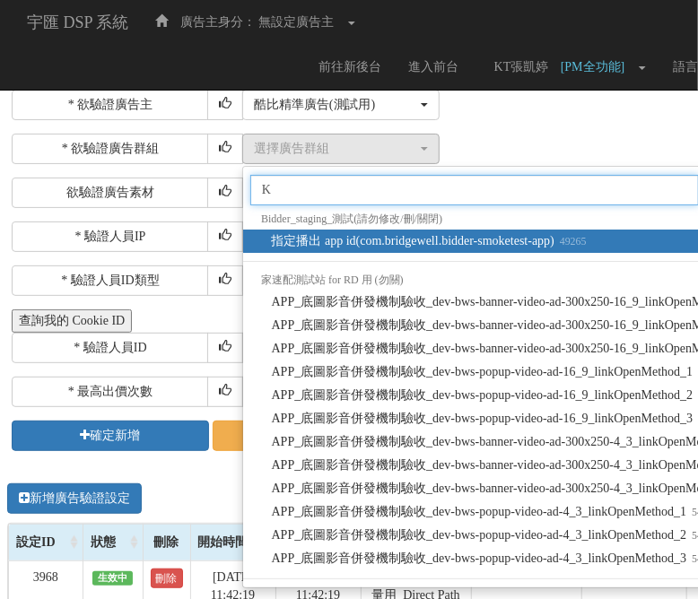
type input "KT"
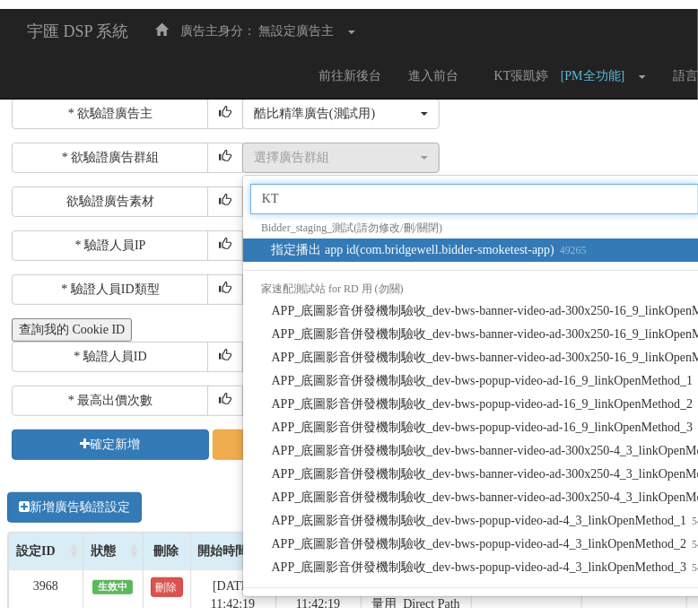
scroll to position [0, 0]
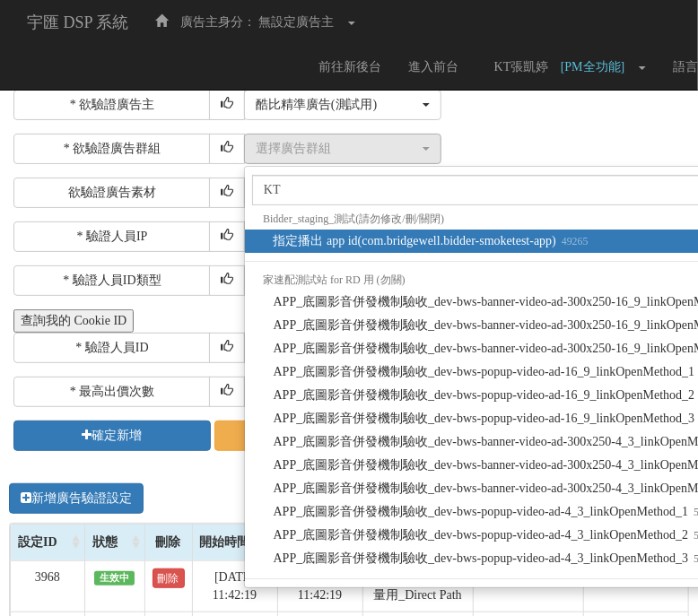
select select "52483"
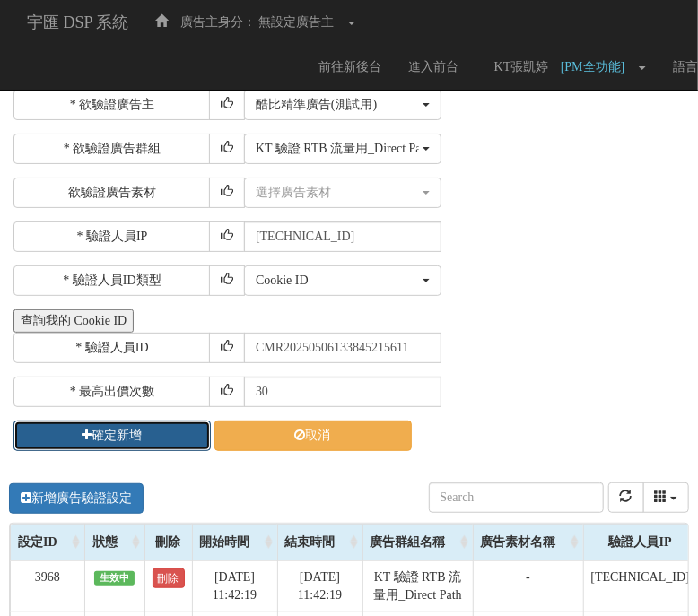
click at [130, 423] on button "確定新增" at bounding box center [111, 436] width 197 height 31
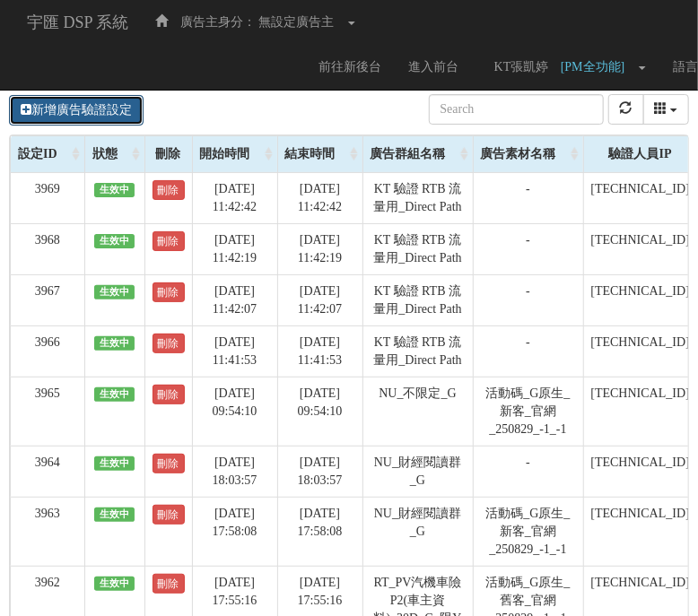
click at [121, 106] on link "新增廣告驗證設定" at bounding box center [76, 110] width 135 height 31
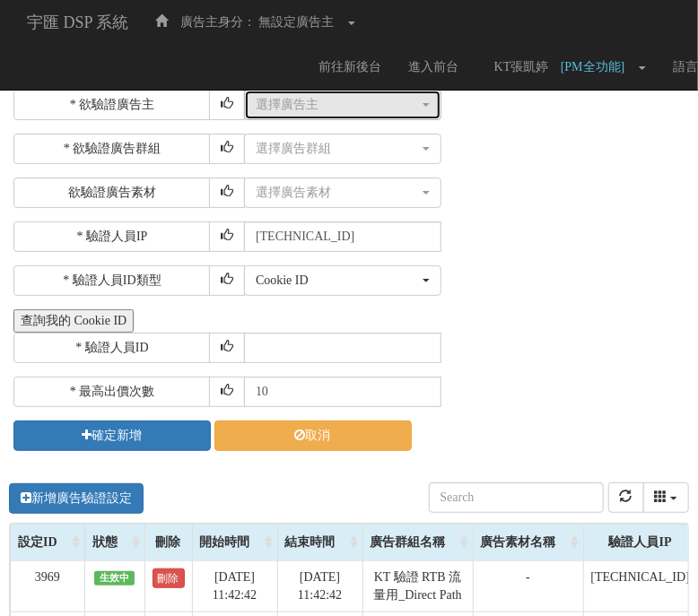
click at [350, 115] on button "選擇廣告主" at bounding box center [342, 105] width 197 height 31
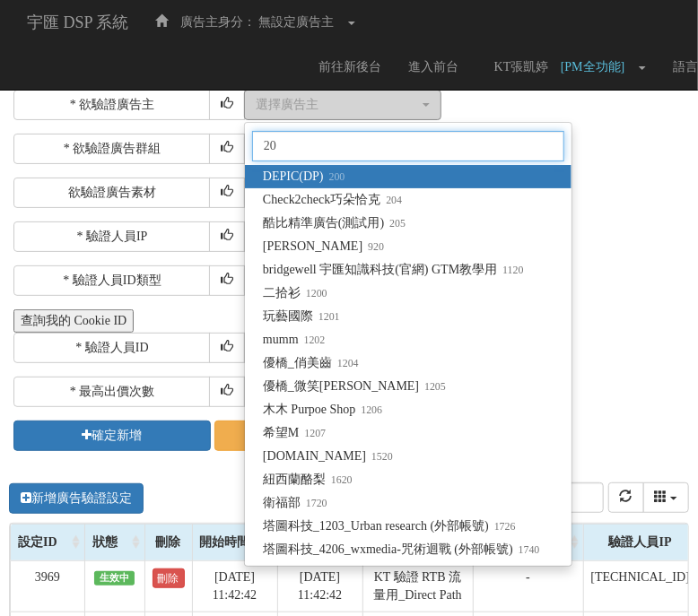
type input "205"
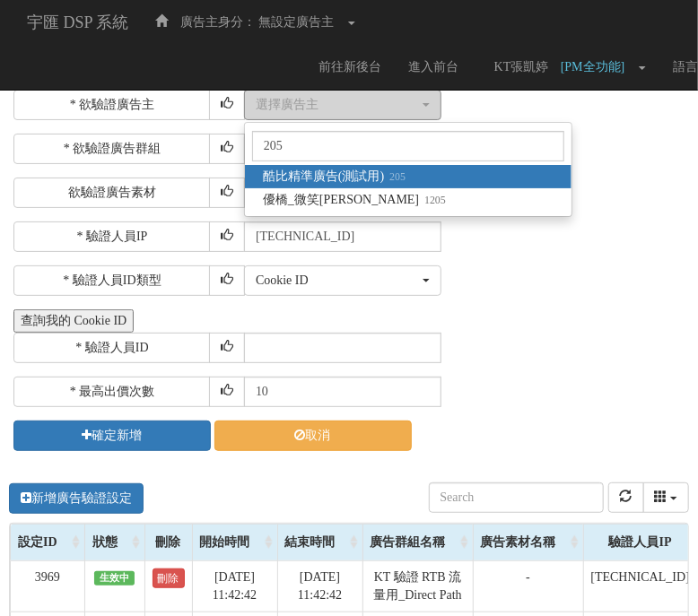
select select "205"
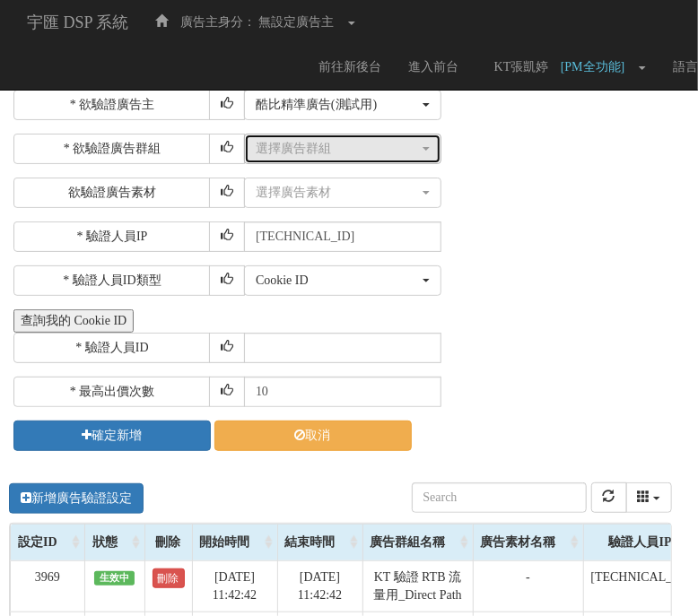
click at [394, 150] on div "選擇廣告群組" at bounding box center [337, 149] width 163 height 18
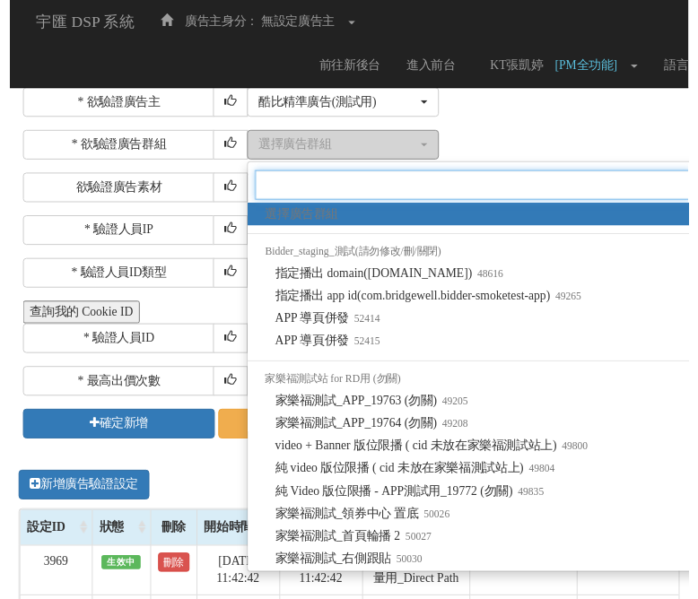
scroll to position [0, 2]
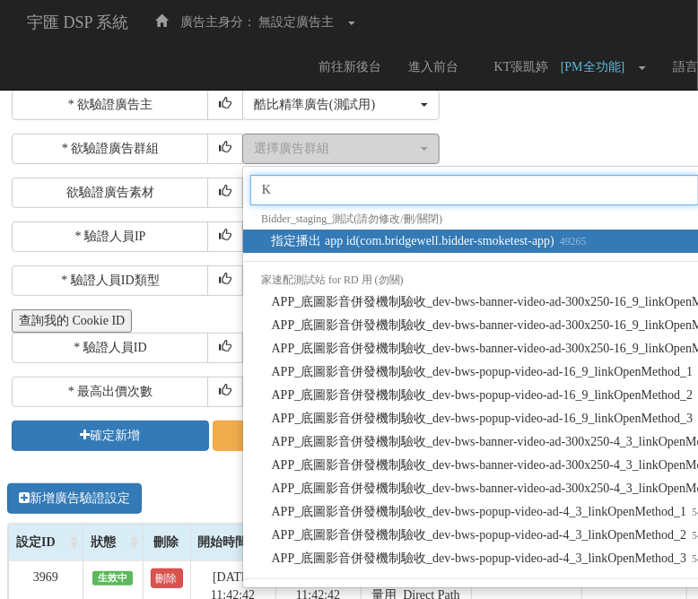
type input "KT"
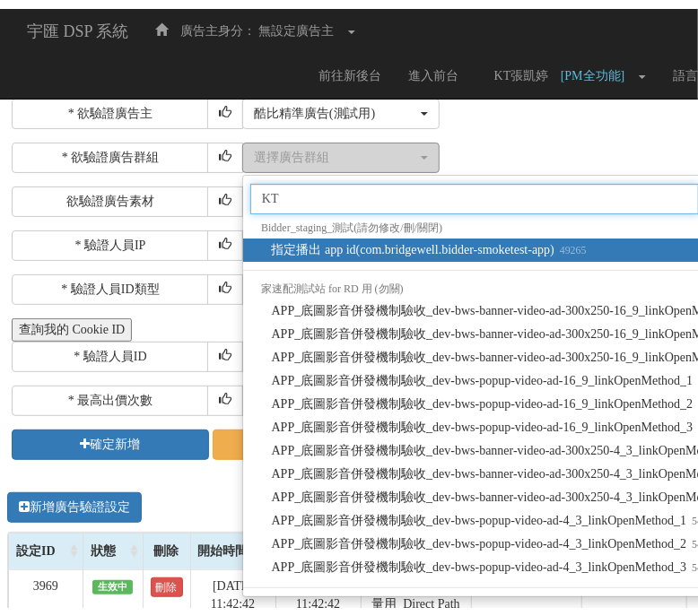
scroll to position [0, 0]
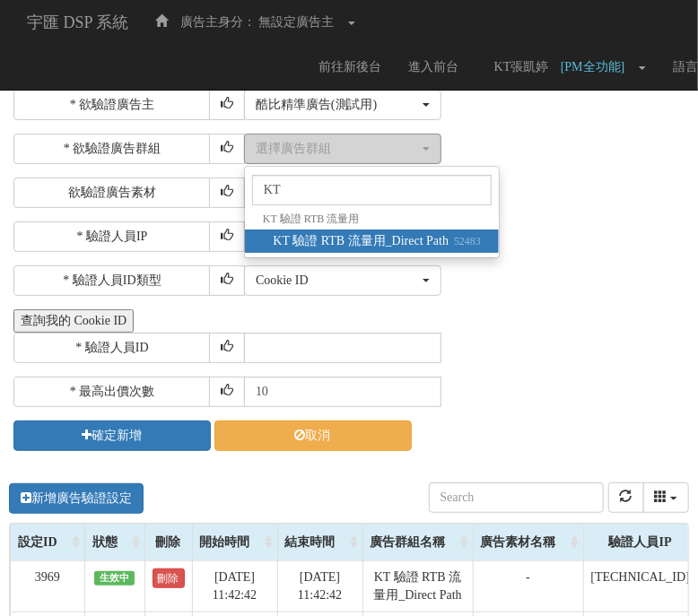
select select "52483"
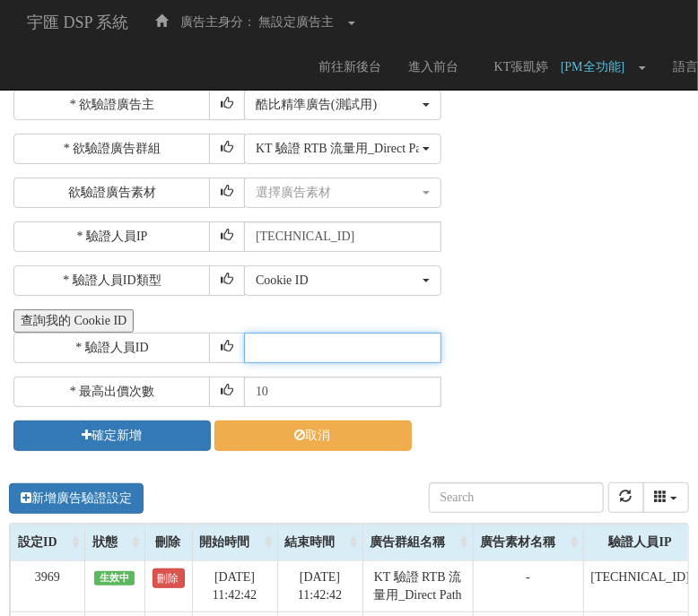
click at [340, 334] on input "text" at bounding box center [342, 348] width 197 height 31
paste input "CUR20240926194131004927"
type input "CUR20240926194131004927"
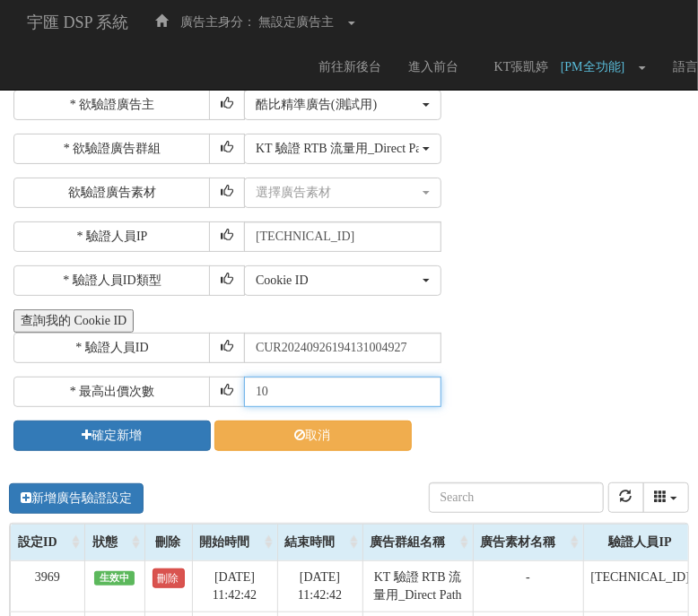
drag, startPoint x: 324, startPoint y: 382, endPoint x: 106, endPoint y: 368, distance: 218.5
click at [106, 368] on div "* 欲驗證廣告主 選擇廣告主 特力+ 科技紫薇網 Momo 東森EHS Uniqlo EFShop 樂天 屈臣氏[PERSON_NAME] sinyi 信義房…" at bounding box center [348, 271] width 671 height 362
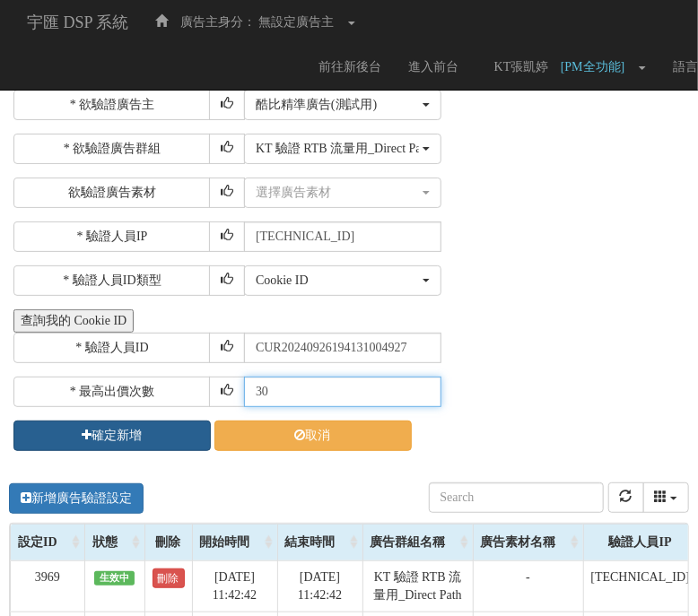
type input "30"
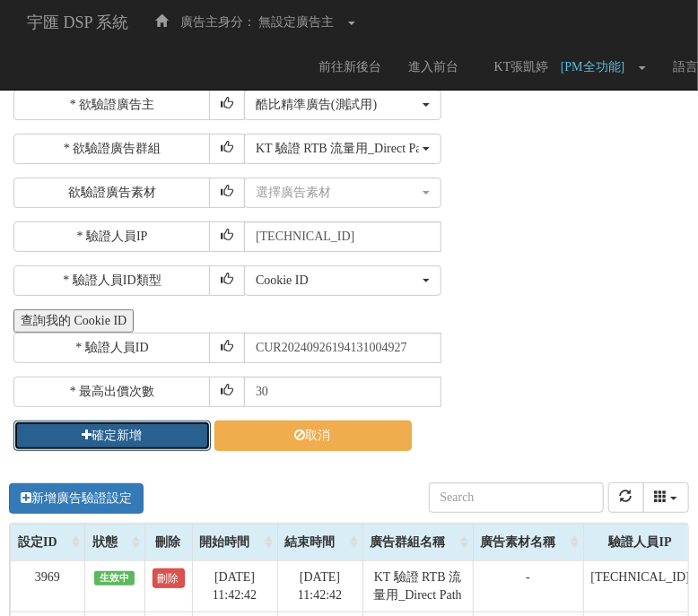
click at [96, 432] on button "確定新增" at bounding box center [111, 436] width 197 height 31
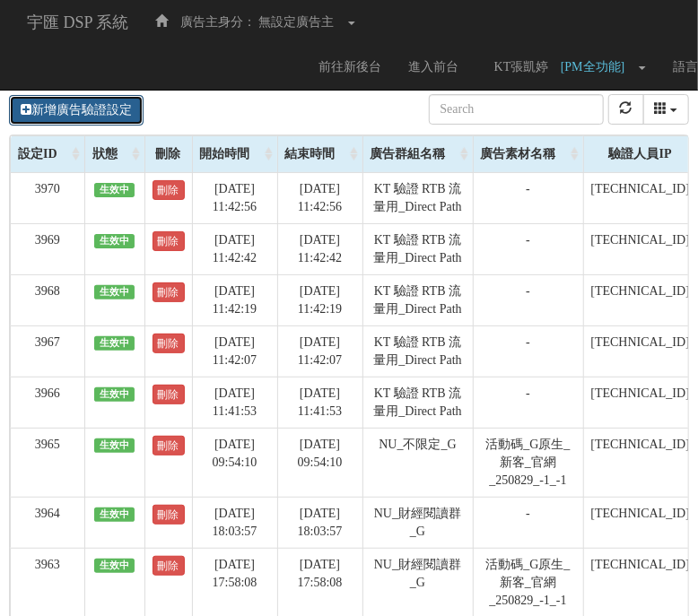
click at [125, 108] on link "新增廣告驗證設定" at bounding box center [76, 110] width 135 height 31
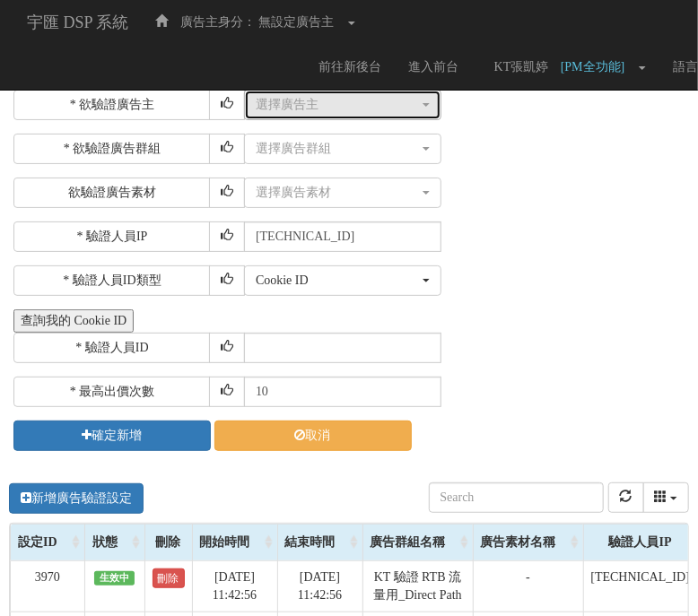
click at [332, 109] on div "選擇廣告主" at bounding box center [337, 105] width 163 height 18
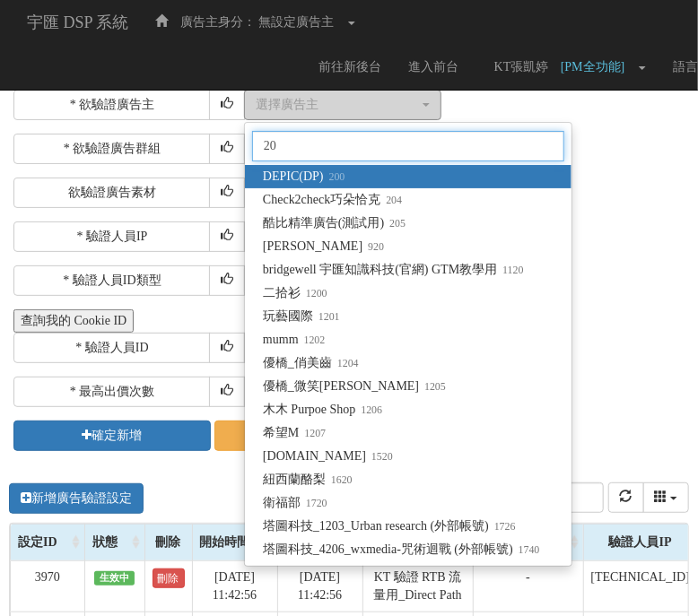
type input "205"
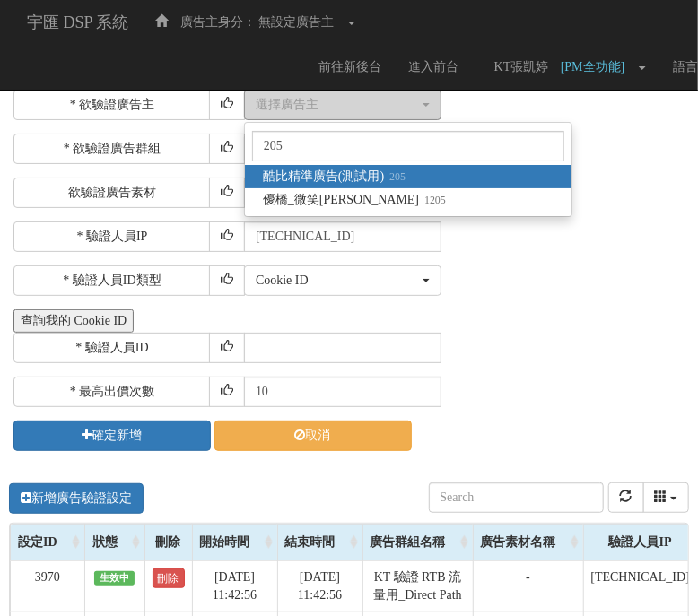
select select "205"
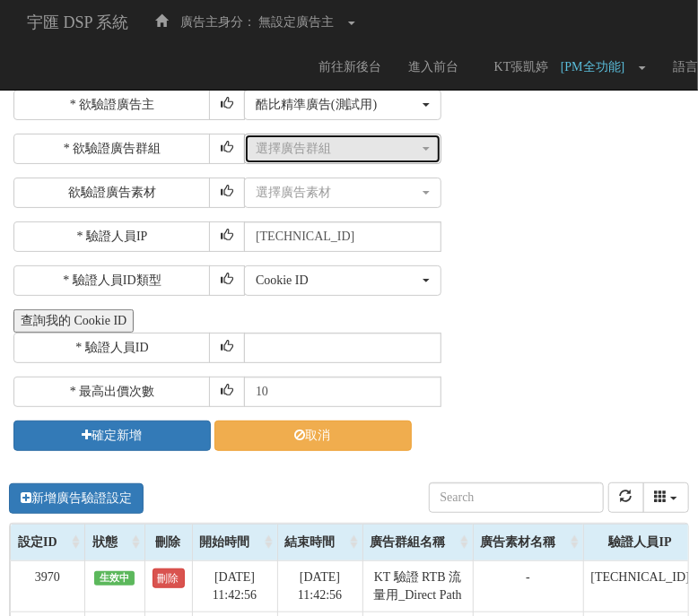
click at [364, 148] on div "選擇廣告群組" at bounding box center [337, 149] width 163 height 18
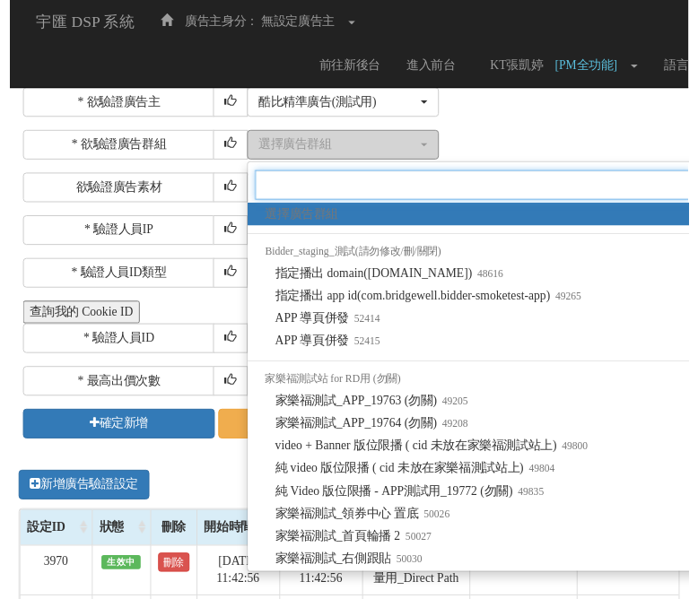
scroll to position [0, 2]
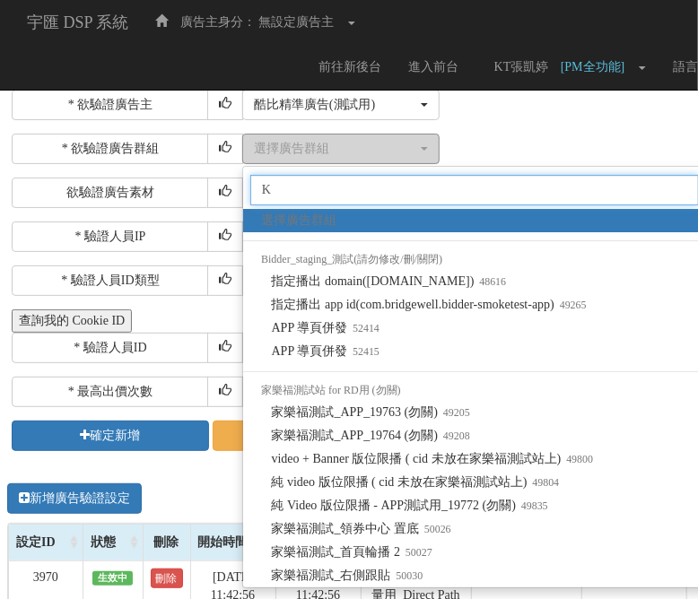
type input "KT"
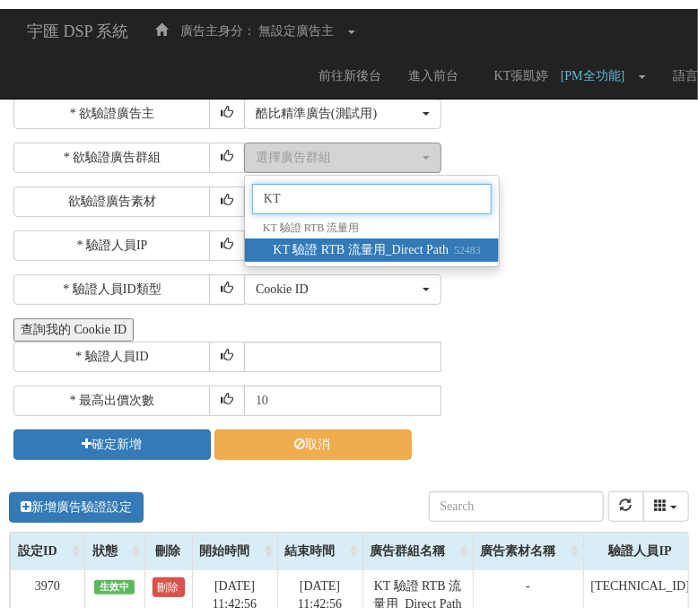
scroll to position [0, 0]
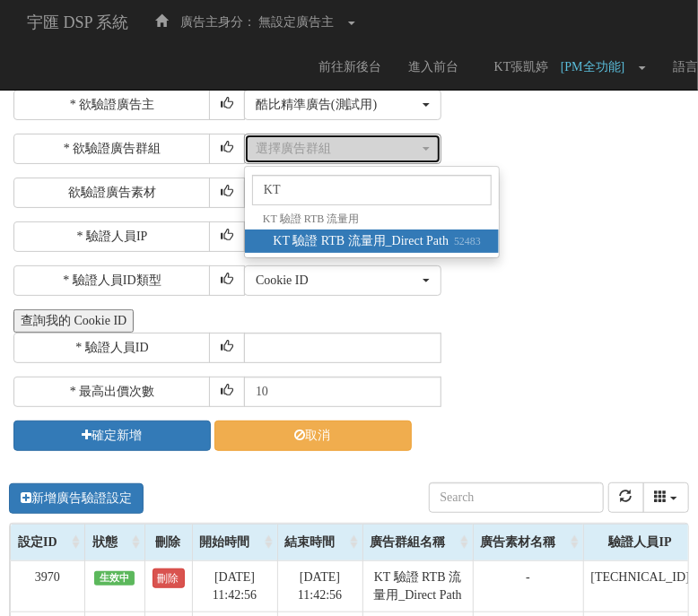
select select "52483"
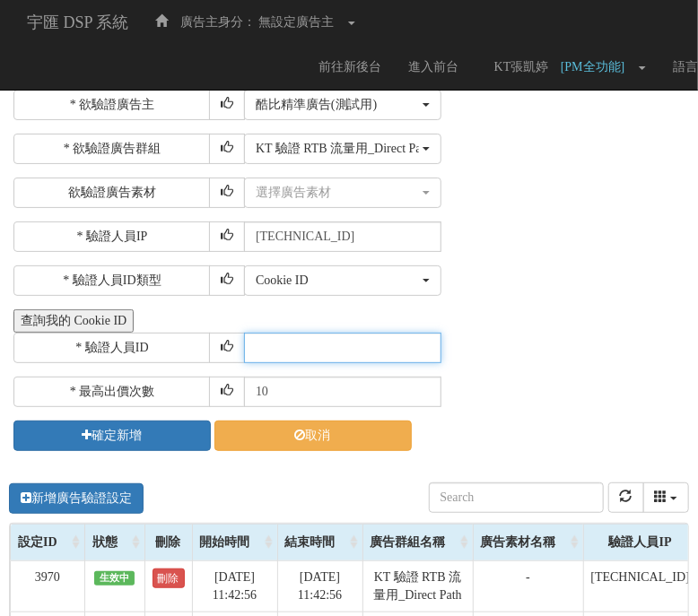
click at [327, 347] on input "text" at bounding box center [342, 348] width 197 height 31
paste input "CGR20250522110408439085"
type input "CGR20250522110408439085"
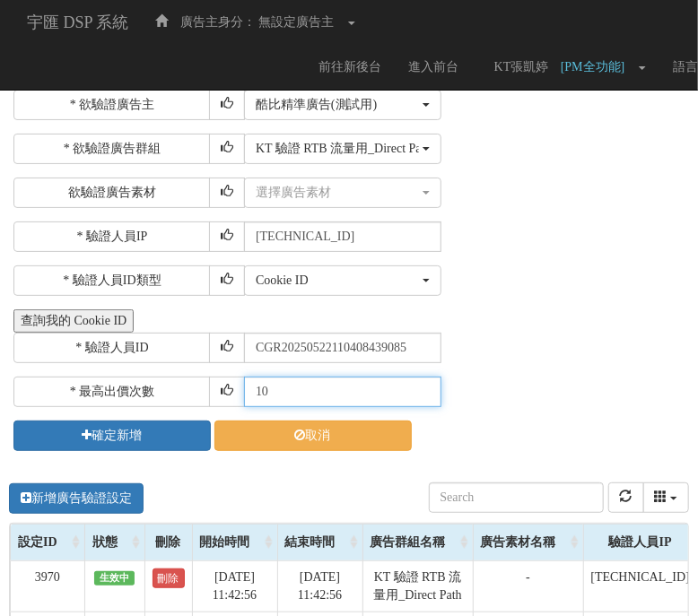
drag, startPoint x: 309, startPoint y: 384, endPoint x: 153, endPoint y: 374, distance: 156.4
click at [153, 377] on div "* 最高出價次數 10" at bounding box center [348, 392] width 671 height 31
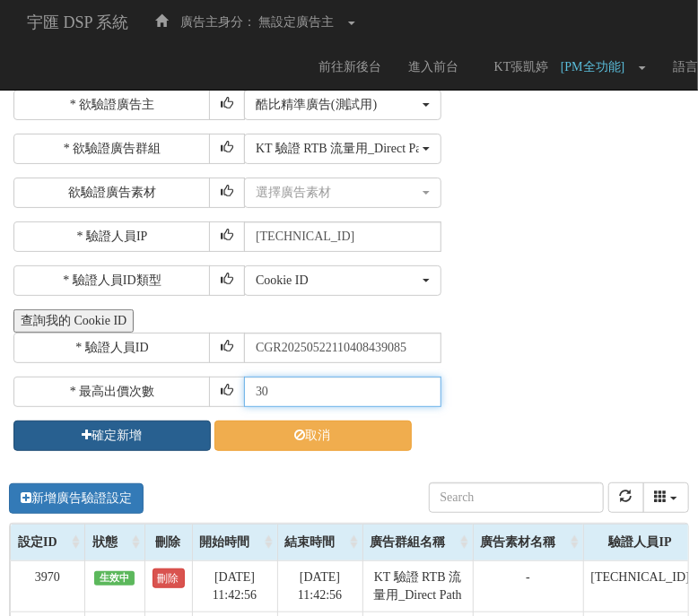
type input "30"
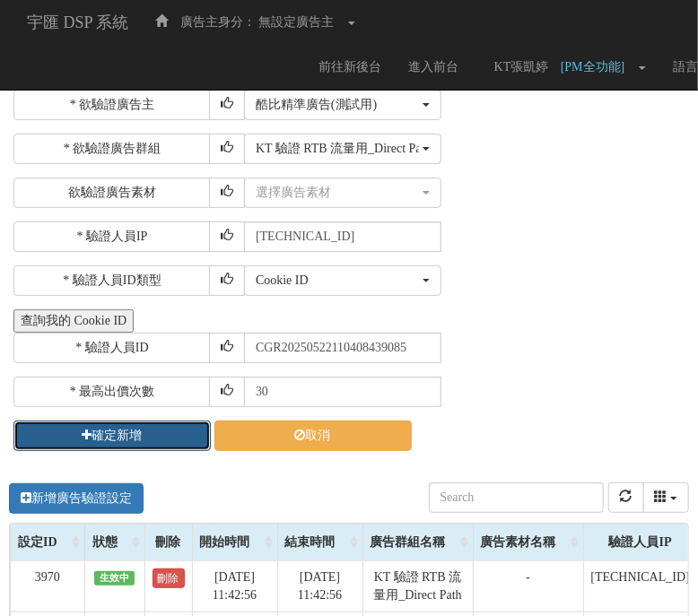
click at [153, 444] on button "確定新增" at bounding box center [111, 436] width 197 height 31
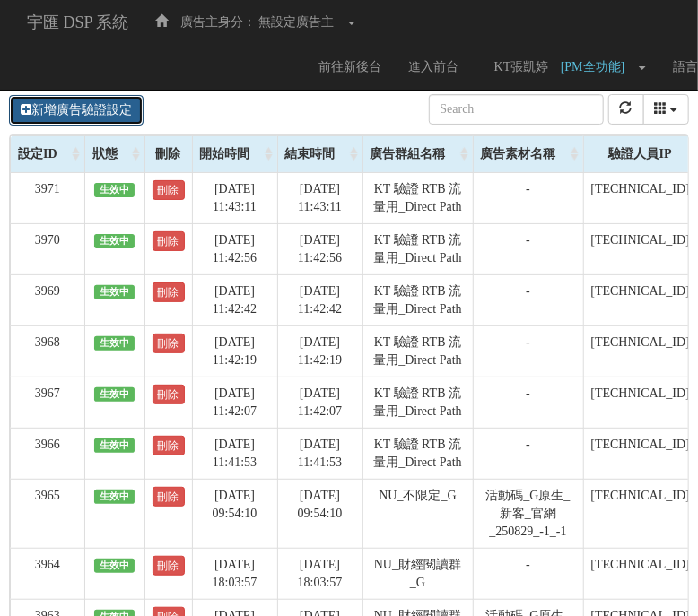
click at [118, 103] on link "新增廣告驗證設定" at bounding box center [76, 110] width 135 height 31
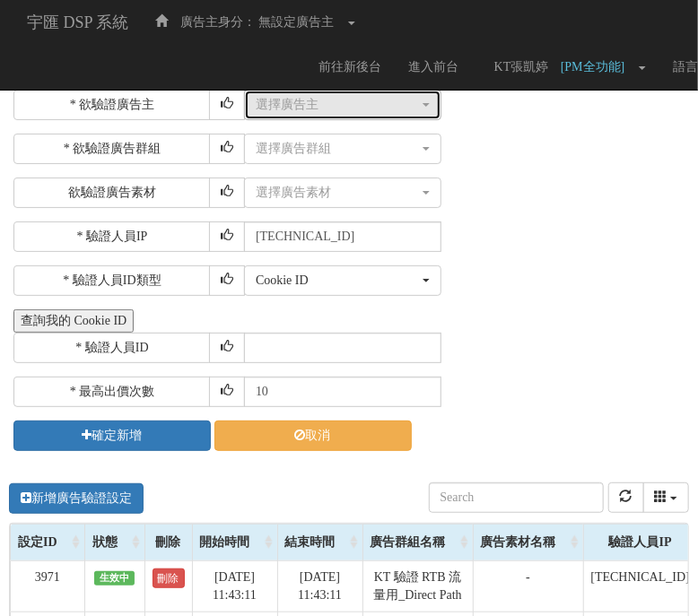
click at [313, 105] on div "選擇廣告主" at bounding box center [337, 105] width 163 height 18
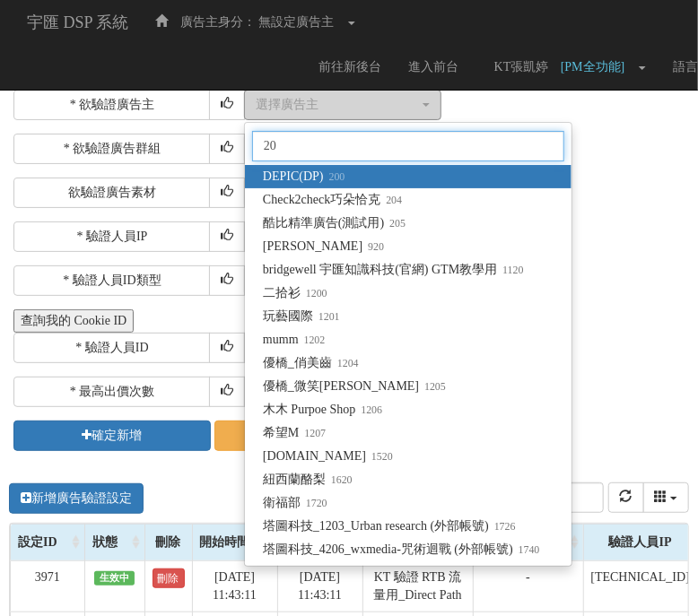
type input "205"
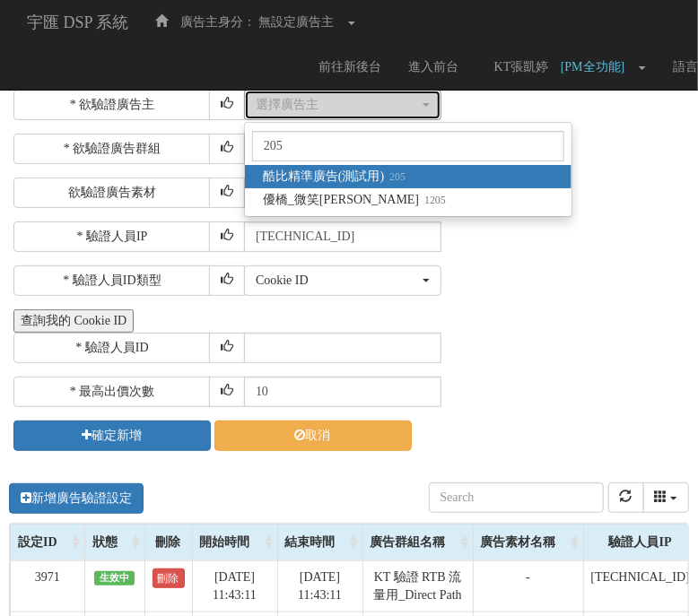
select select "205"
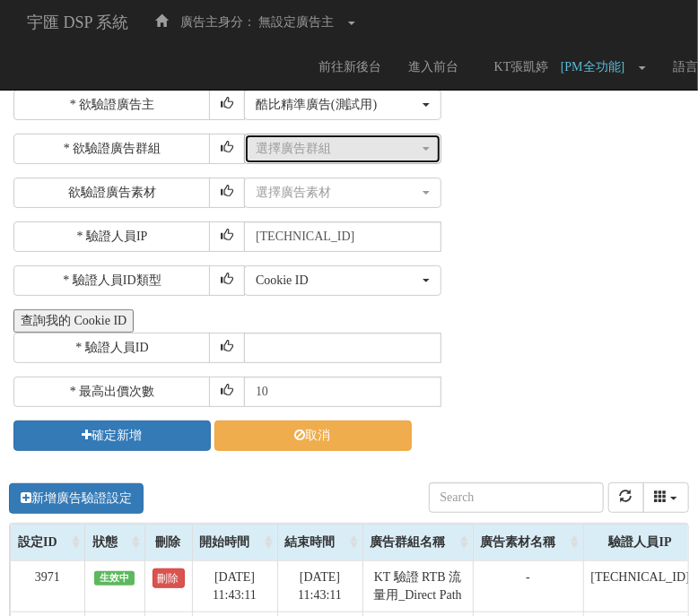
click at [364, 137] on button "選擇廣告群組" at bounding box center [342, 149] width 197 height 31
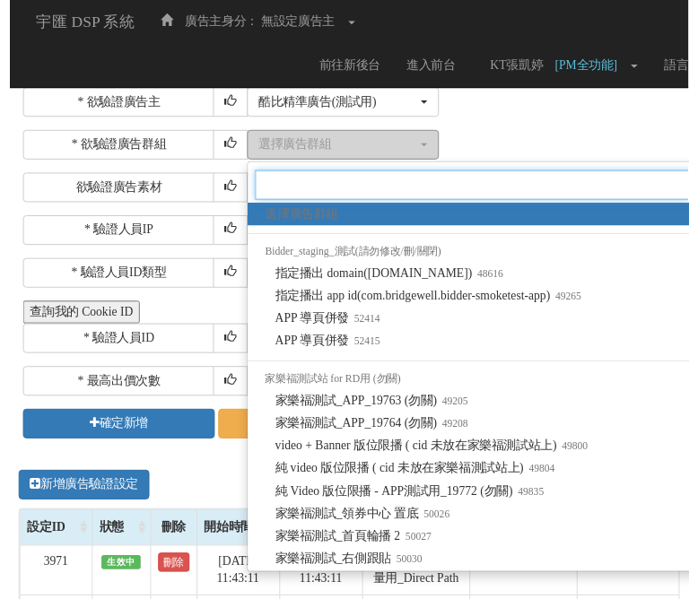
scroll to position [0, 2]
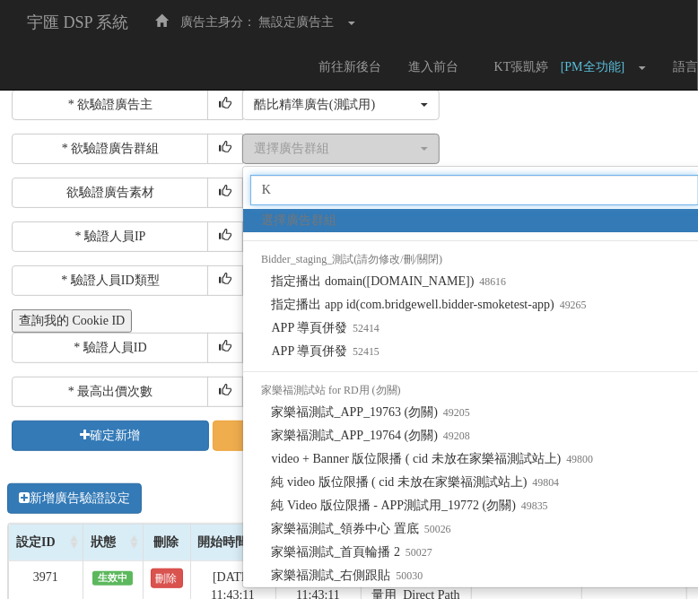
type input "KT"
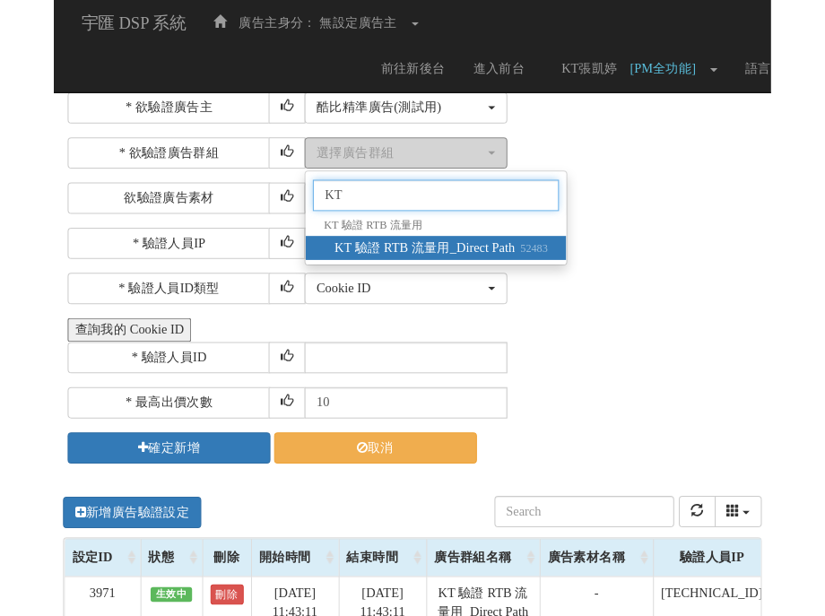
scroll to position [0, 0]
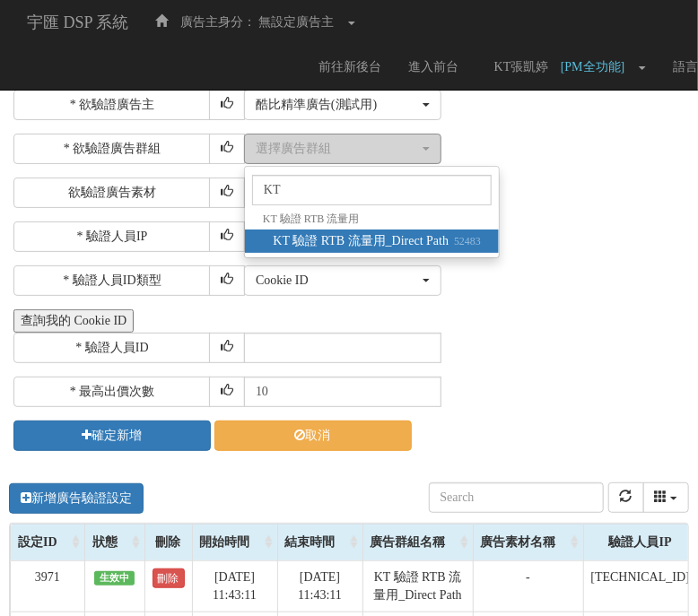
select select "52483"
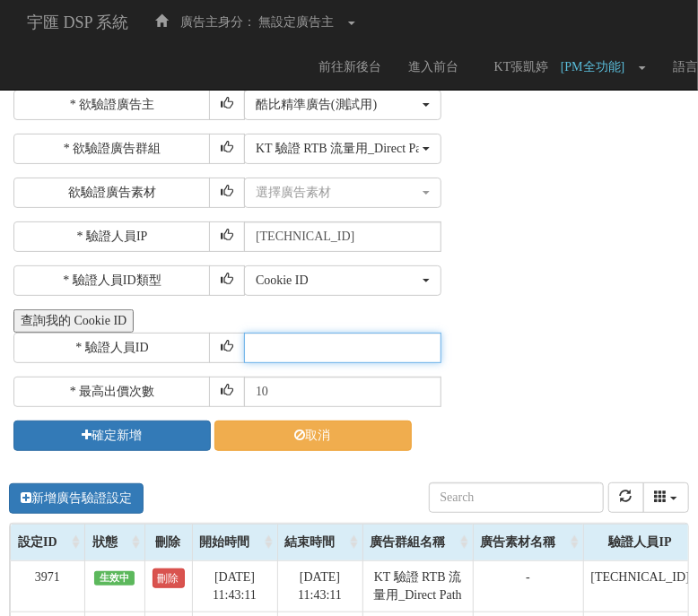
click at [340, 346] on input "text" at bounding box center [342, 348] width 197 height 31
paste input "CZR20250609165150530837"
type input "CZR20250609165150530837"
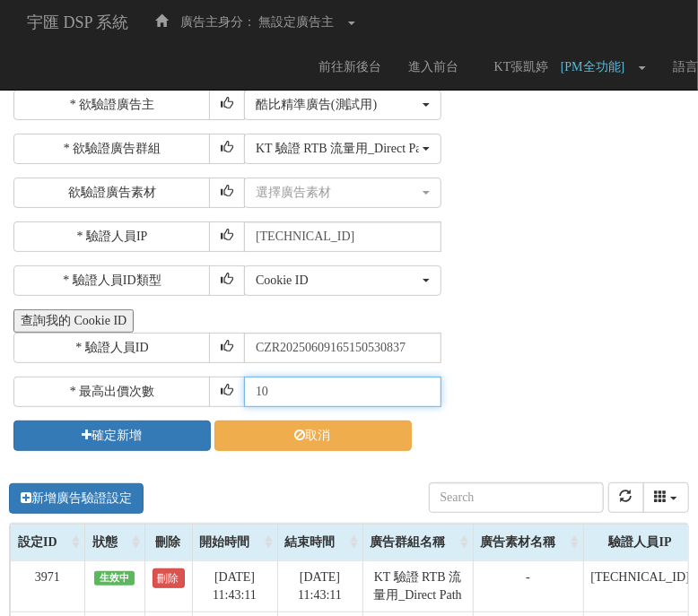
drag, startPoint x: 353, startPoint y: 393, endPoint x: -103, endPoint y: 394, distance: 456.6
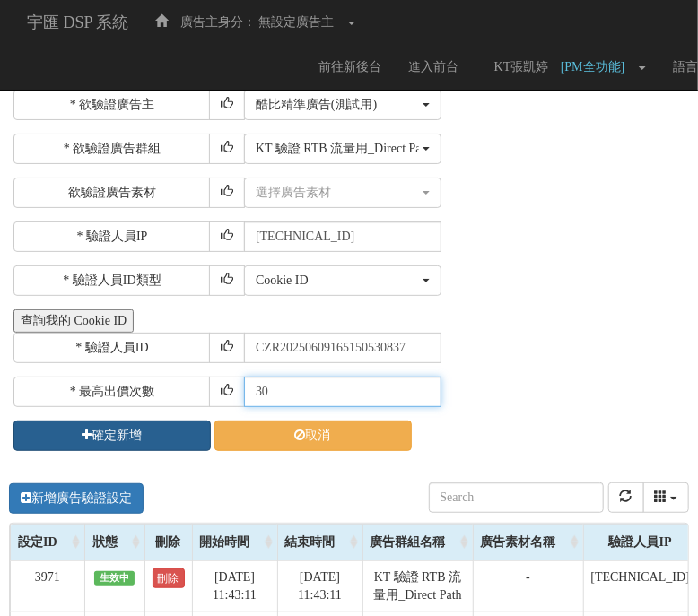
type input "30"
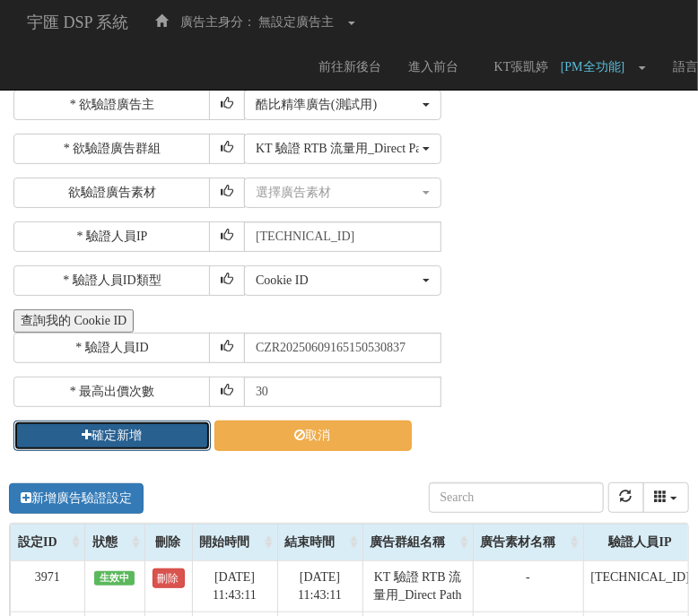
click at [54, 422] on button "確定新增" at bounding box center [111, 436] width 197 height 31
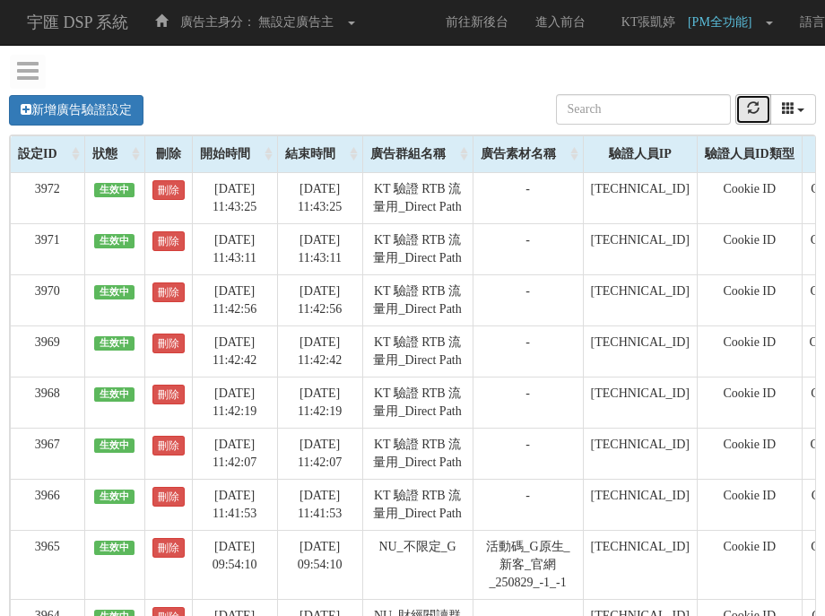
click at [697, 109] on icon "refresh" at bounding box center [753, 107] width 13 height 13
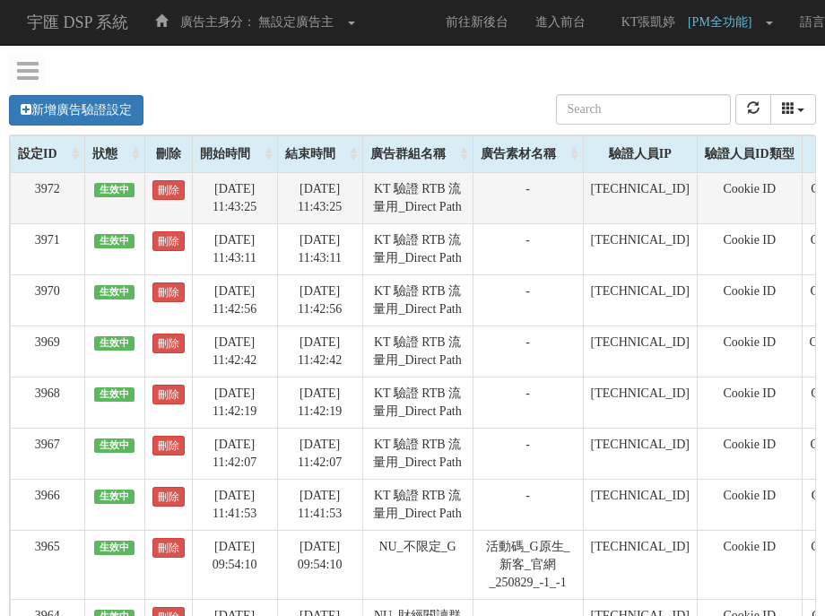
click at [697, 213] on td "Cookie ID" at bounding box center [749, 197] width 105 height 51
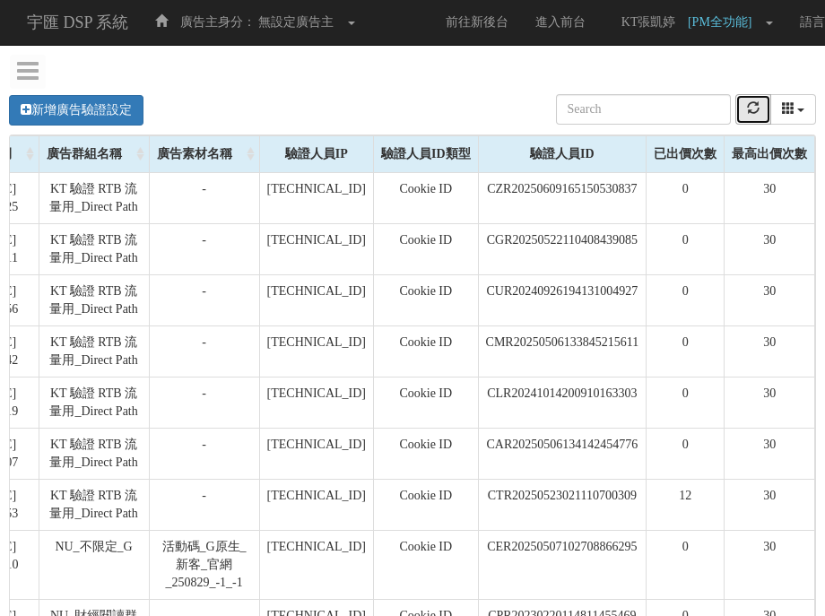
click at [697, 106] on icon "refresh" at bounding box center [753, 107] width 13 height 13
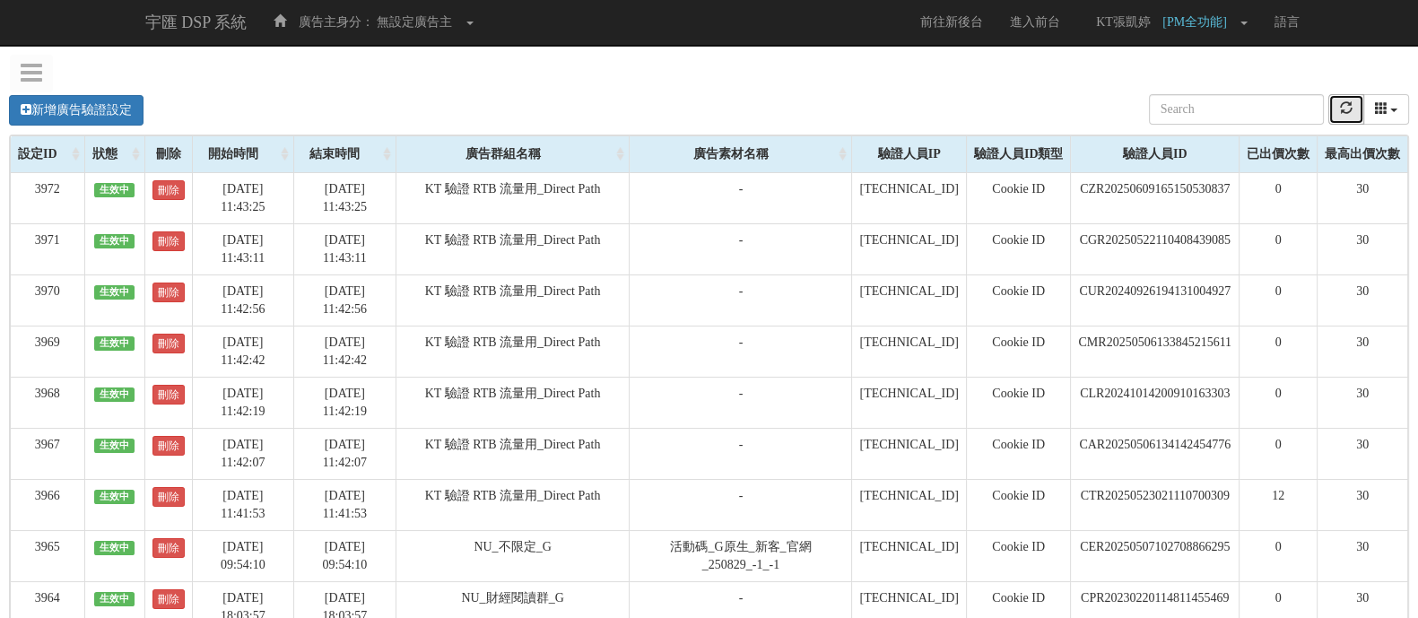
click at [697, 114] on icon "refresh" at bounding box center [1346, 107] width 13 height 13
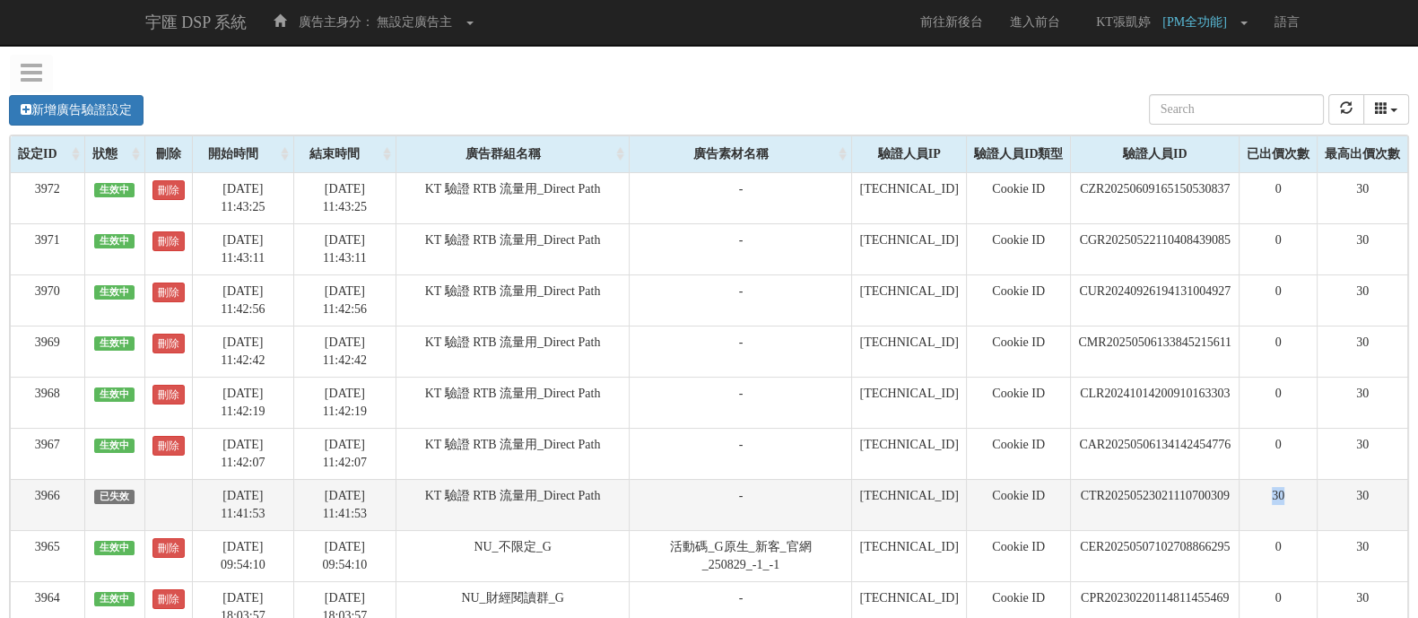
drag, startPoint x: 1287, startPoint y: 502, endPoint x: 1266, endPoint y: 502, distance: 21.5
click at [697, 502] on td "30" at bounding box center [1278, 504] width 78 height 51
click at [697, 519] on td "Cookie ID" at bounding box center [1018, 504] width 105 height 51
drag, startPoint x: 321, startPoint y: 497, endPoint x: 777, endPoint y: 495, distance: 455.7
click at [695, 495] on tr "3966 已失效 2025-09-02 11:41:53 2025-09-03 11:41:53 KT 驗證 RTB 流量用_Direct Path - 21…" at bounding box center [710, 504] width 1398 height 51
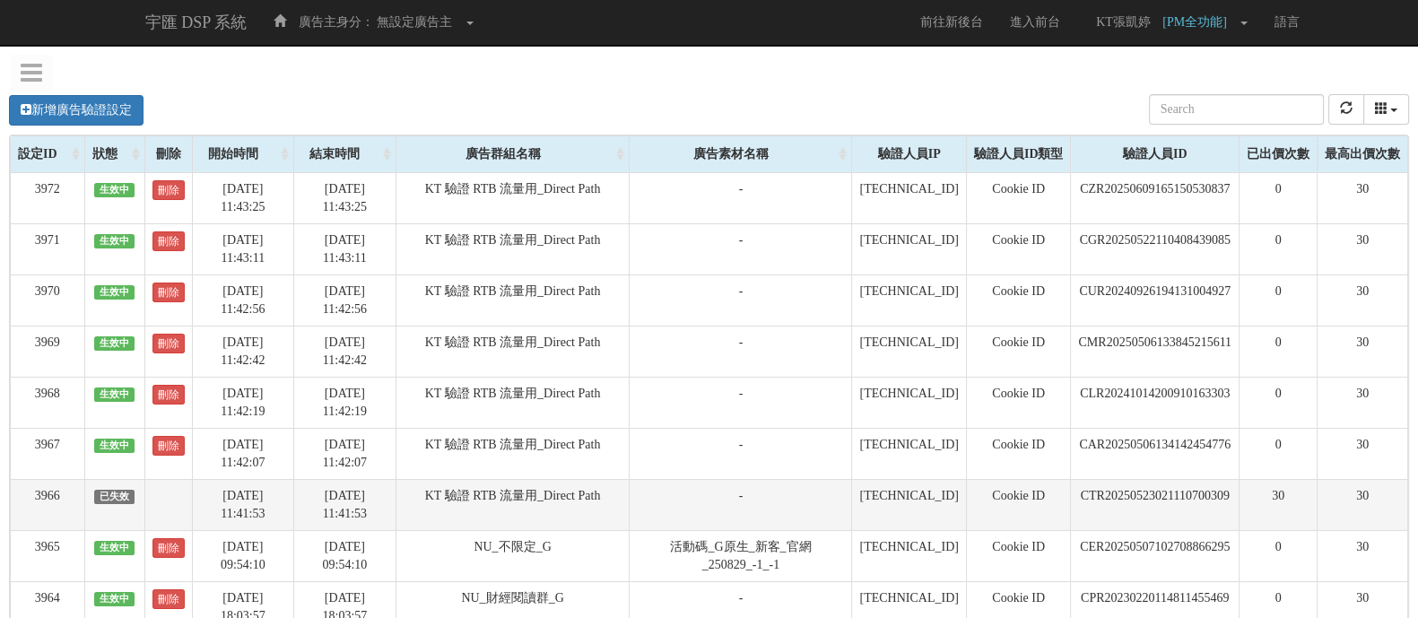
click at [697, 482] on td "CTR20250523021110700309" at bounding box center [1155, 504] width 169 height 51
click at [697, 491] on td "CTR20250523021110700309" at bounding box center [1155, 504] width 169 height 51
click at [697, 492] on td "CTR20250523021110700309" at bounding box center [1155, 504] width 169 height 51
copy td "CTR20250523021110700309"
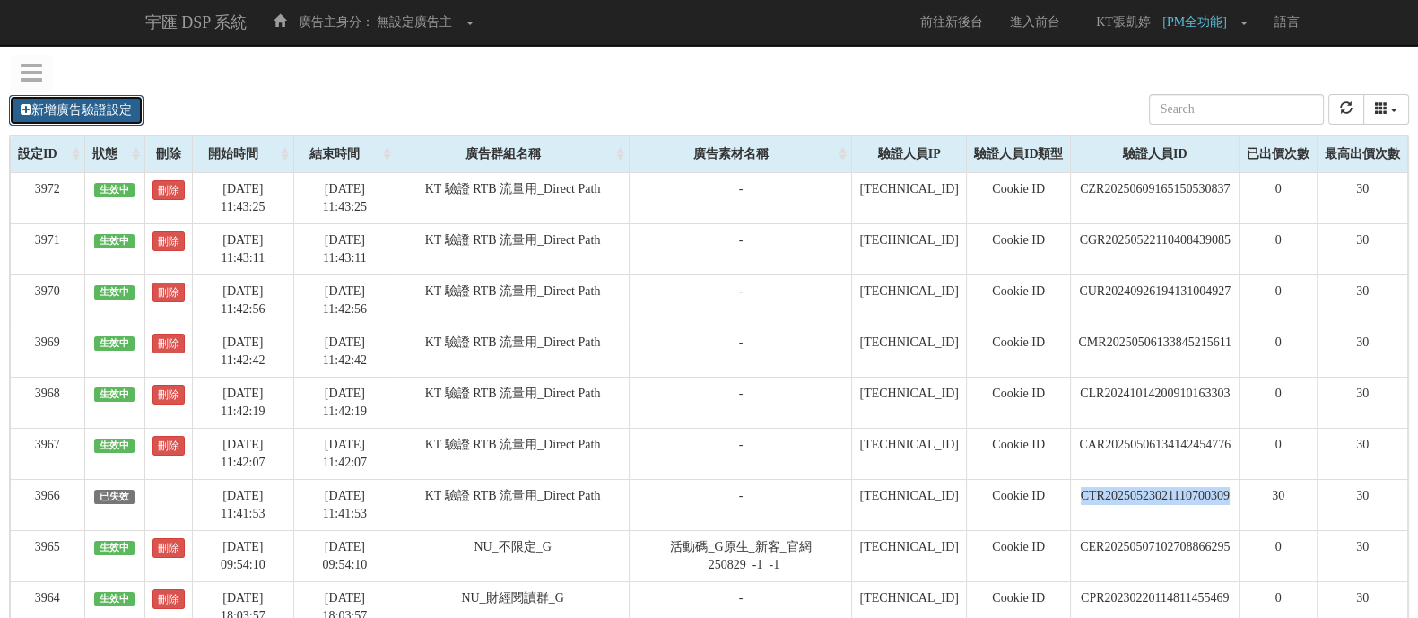
click at [61, 109] on link "新增廣告驗證設定" at bounding box center [76, 110] width 135 height 31
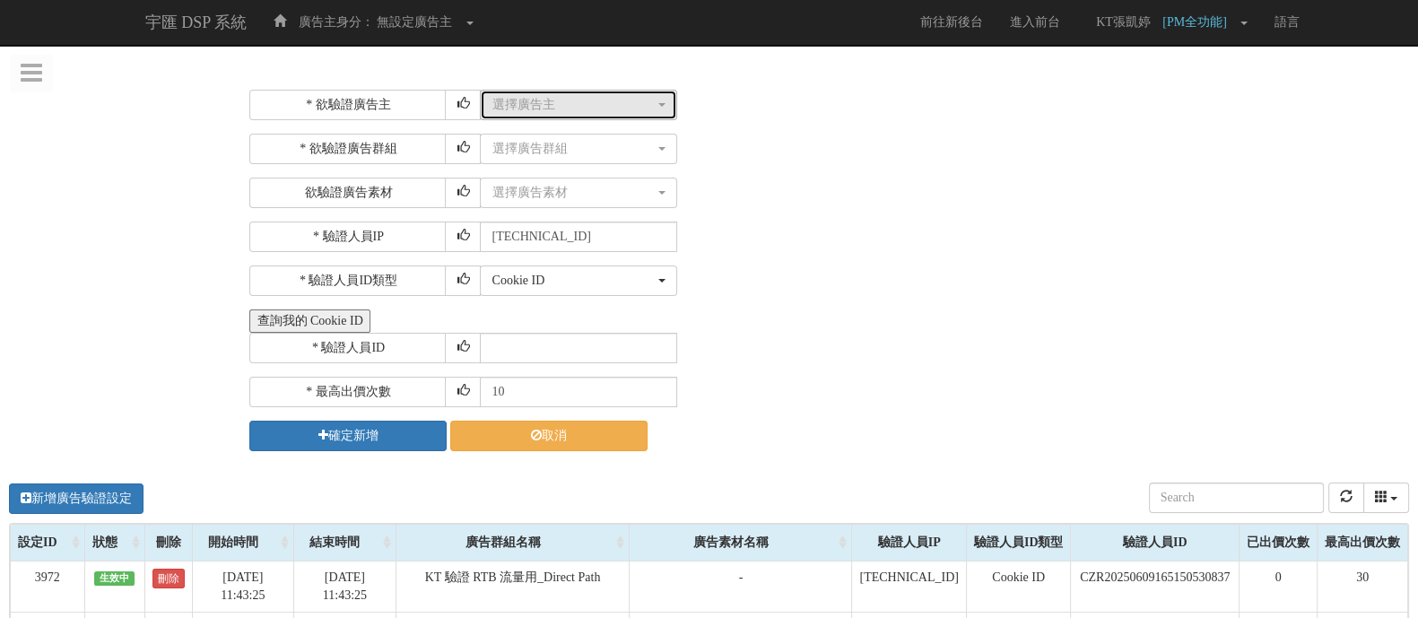
click at [637, 113] on div "選擇廣告主" at bounding box center [573, 105] width 163 height 18
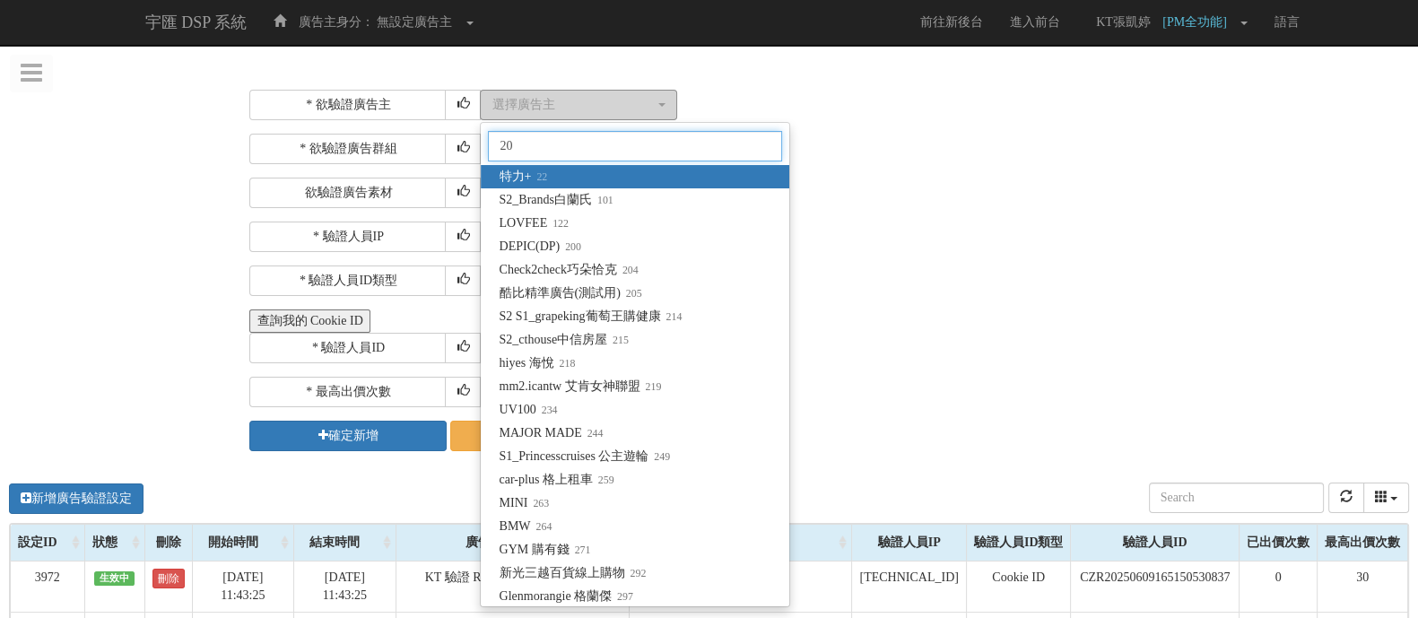
type input "205"
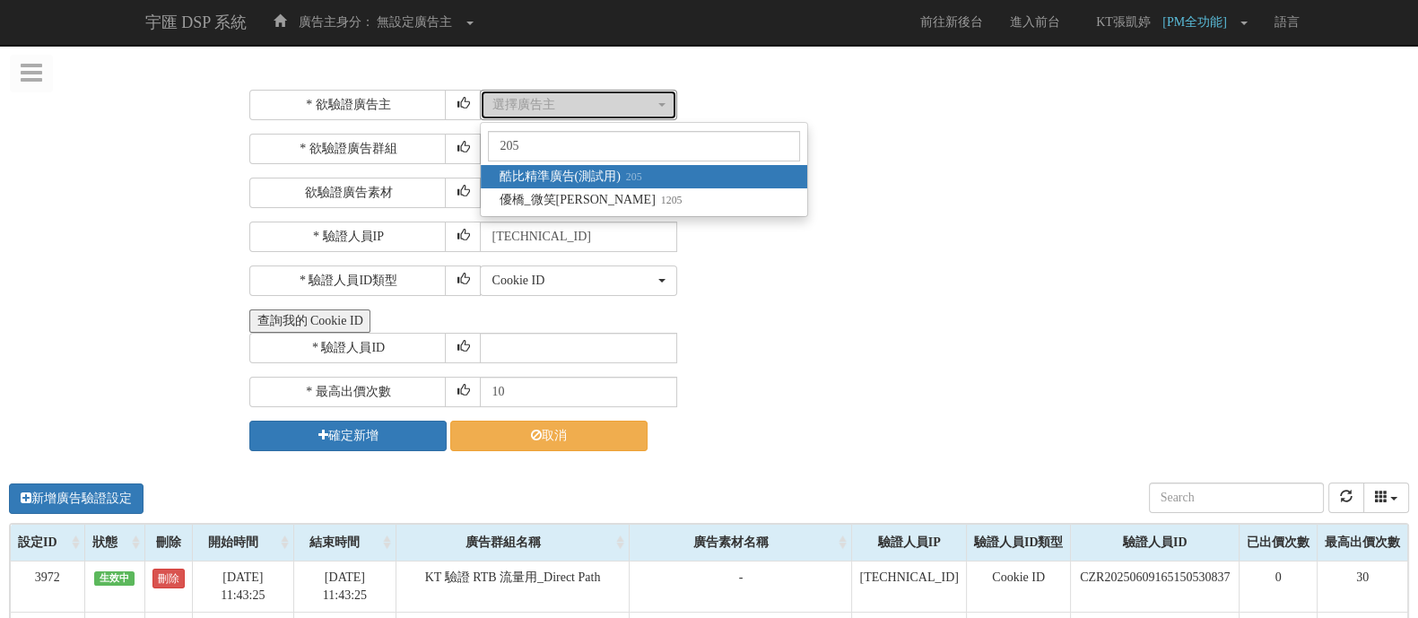
select select "205"
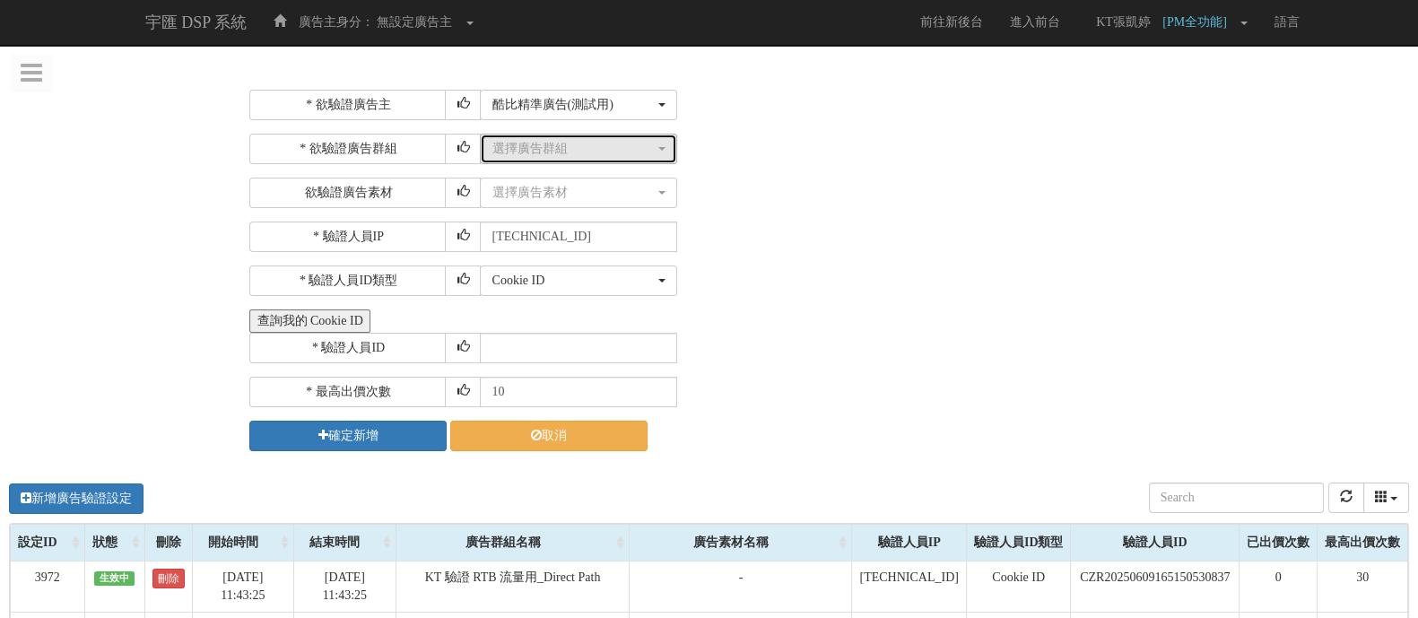
click at [612, 153] on div "選擇廣告群組" at bounding box center [573, 149] width 163 height 18
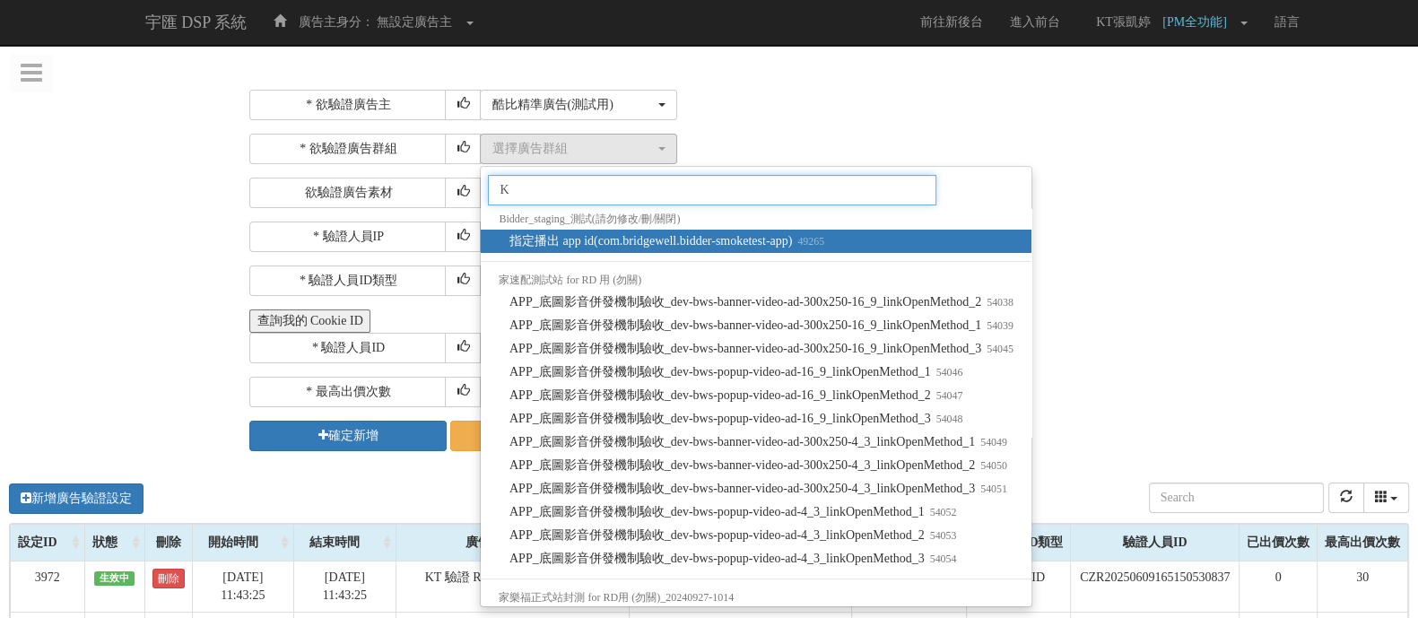
type input "KT"
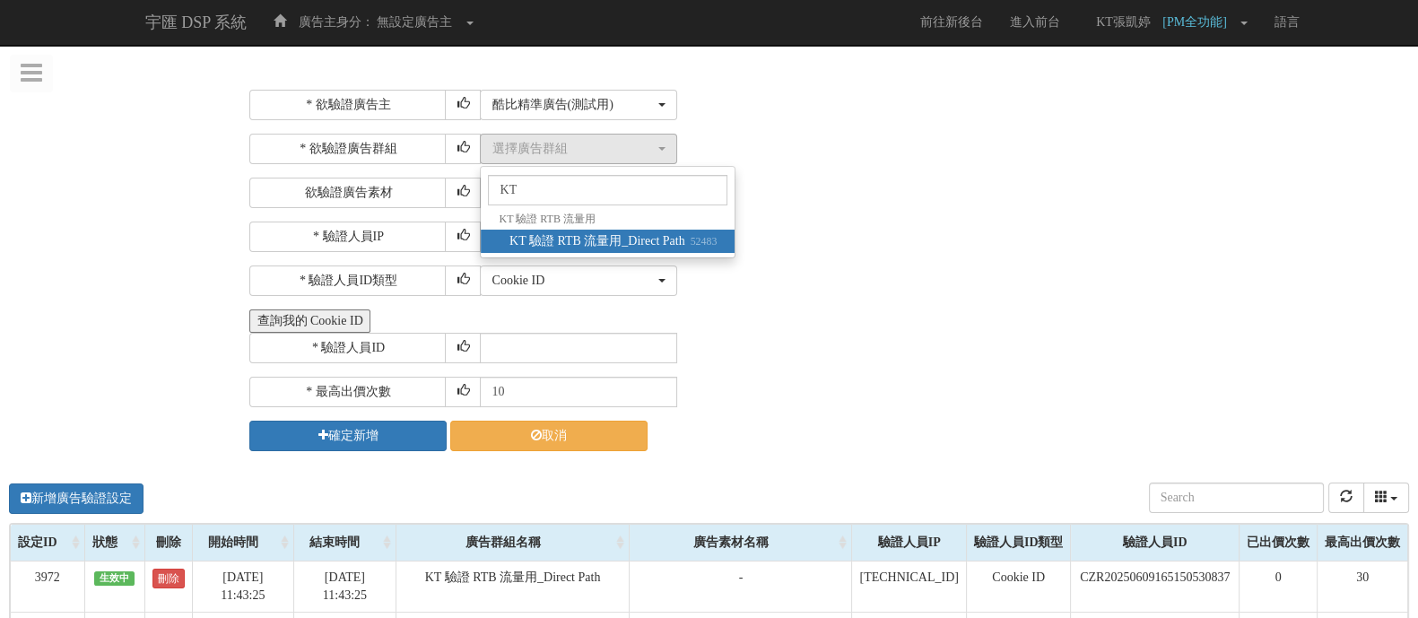
select select "52483"
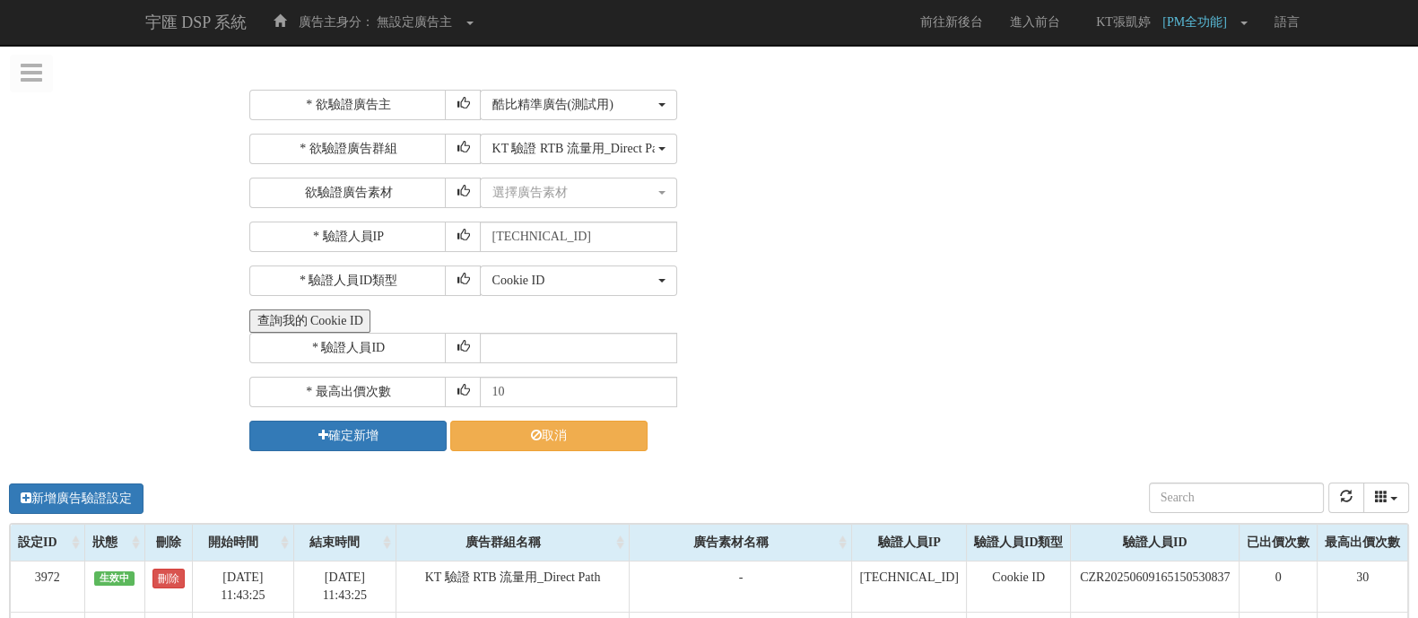
click at [580, 329] on div "查詢我的 Cookie ID" at bounding box center [826, 320] width 1155 height 23
click at [580, 347] on input "text" at bounding box center [578, 348] width 197 height 31
paste input "CTR20250523021110700309"
type input "CTR20250523021110700309"
drag, startPoint x: 564, startPoint y: 394, endPoint x: 316, endPoint y: 392, distance: 248.5
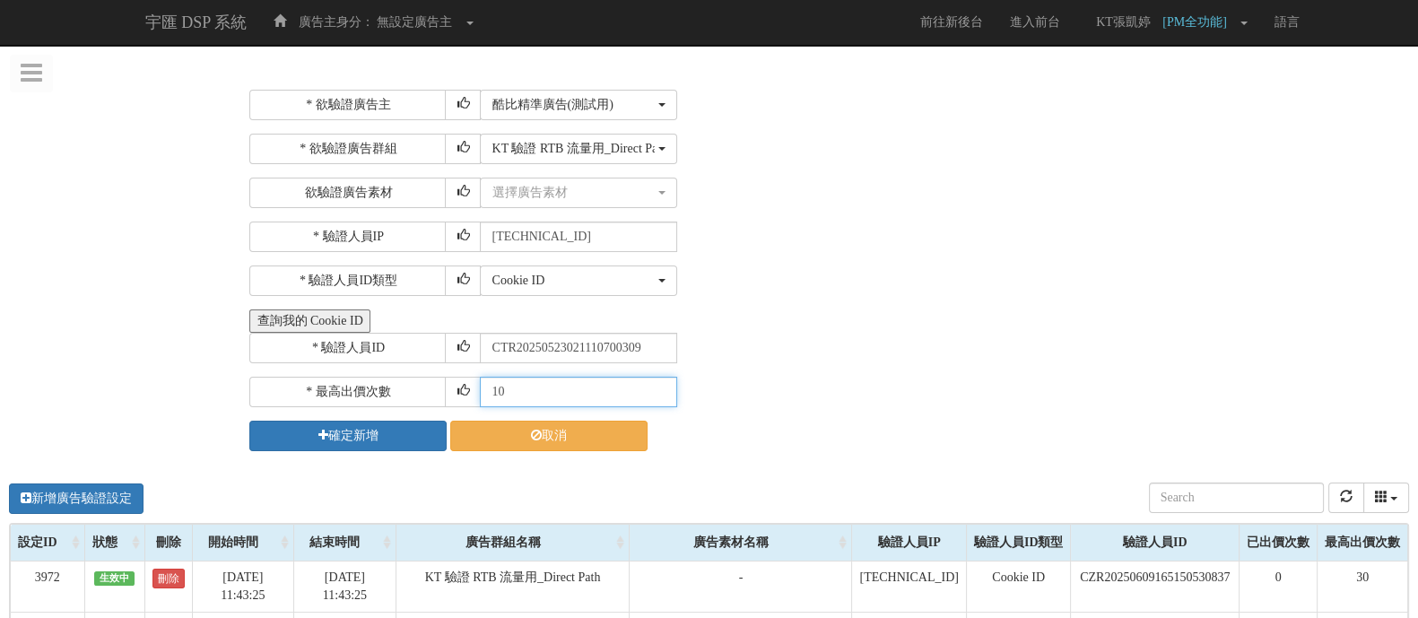
click at [316, 392] on div "* 最高出價次數 10" at bounding box center [826, 392] width 1155 height 31
type input "30"
click at [249, 309] on button "查詢我的 Cookie ID" at bounding box center [309, 320] width 120 height 23
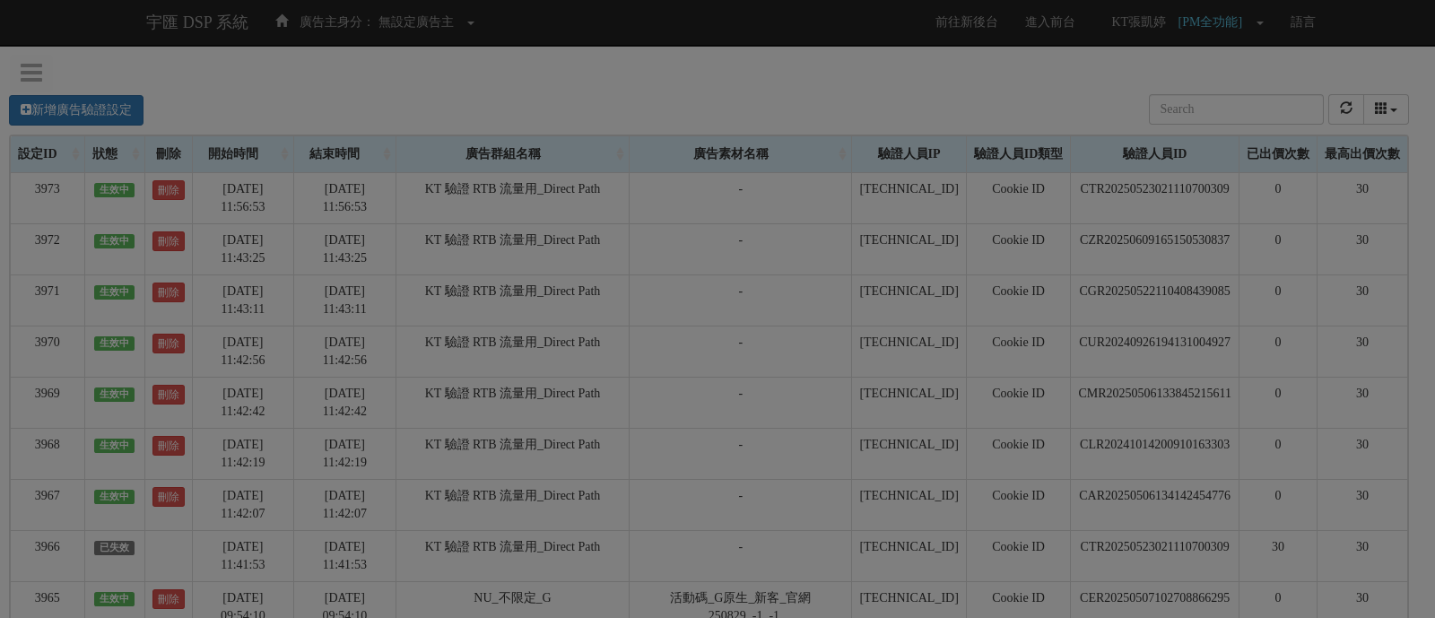
click at [697, 282] on div at bounding box center [709, 292] width 536 height 45
click at [697, 291] on div "Loading" at bounding box center [717, 309] width 1435 height 618
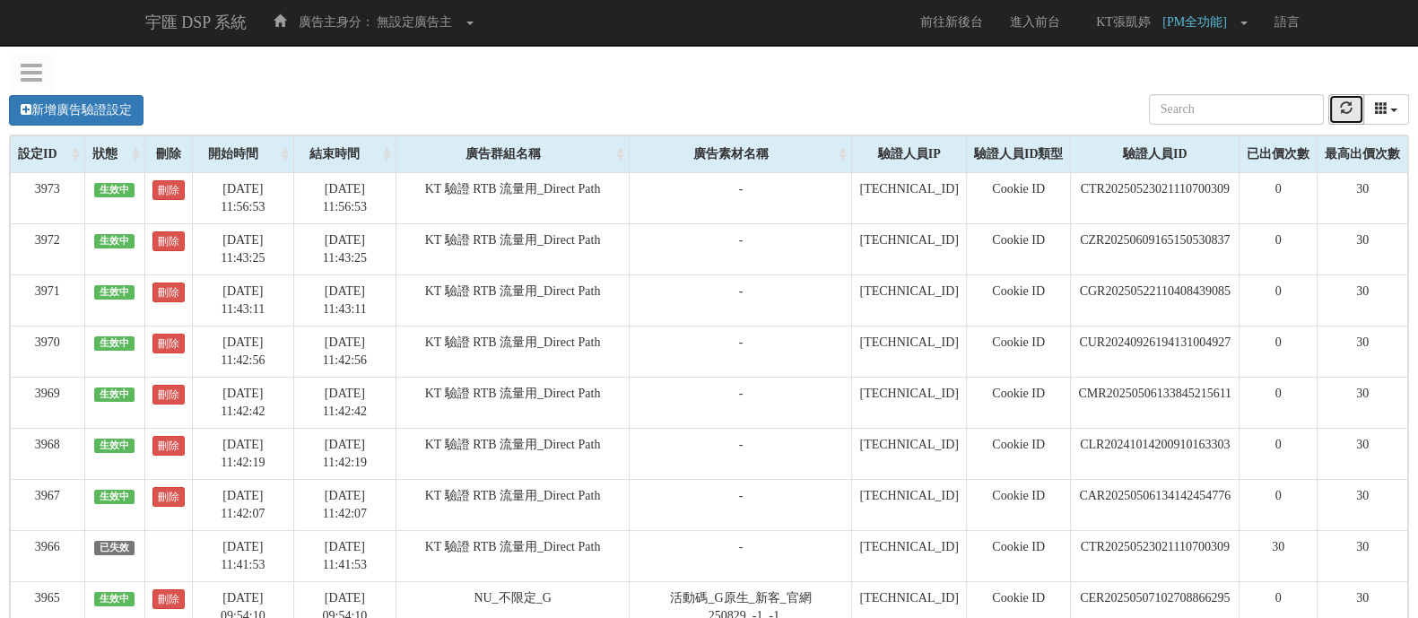
click at [1338, 112] on button "refresh" at bounding box center [1347, 109] width 36 height 31
click at [1354, 100] on button "refresh" at bounding box center [1347, 109] width 36 height 31
